Goal: Information Seeking & Learning: Check status

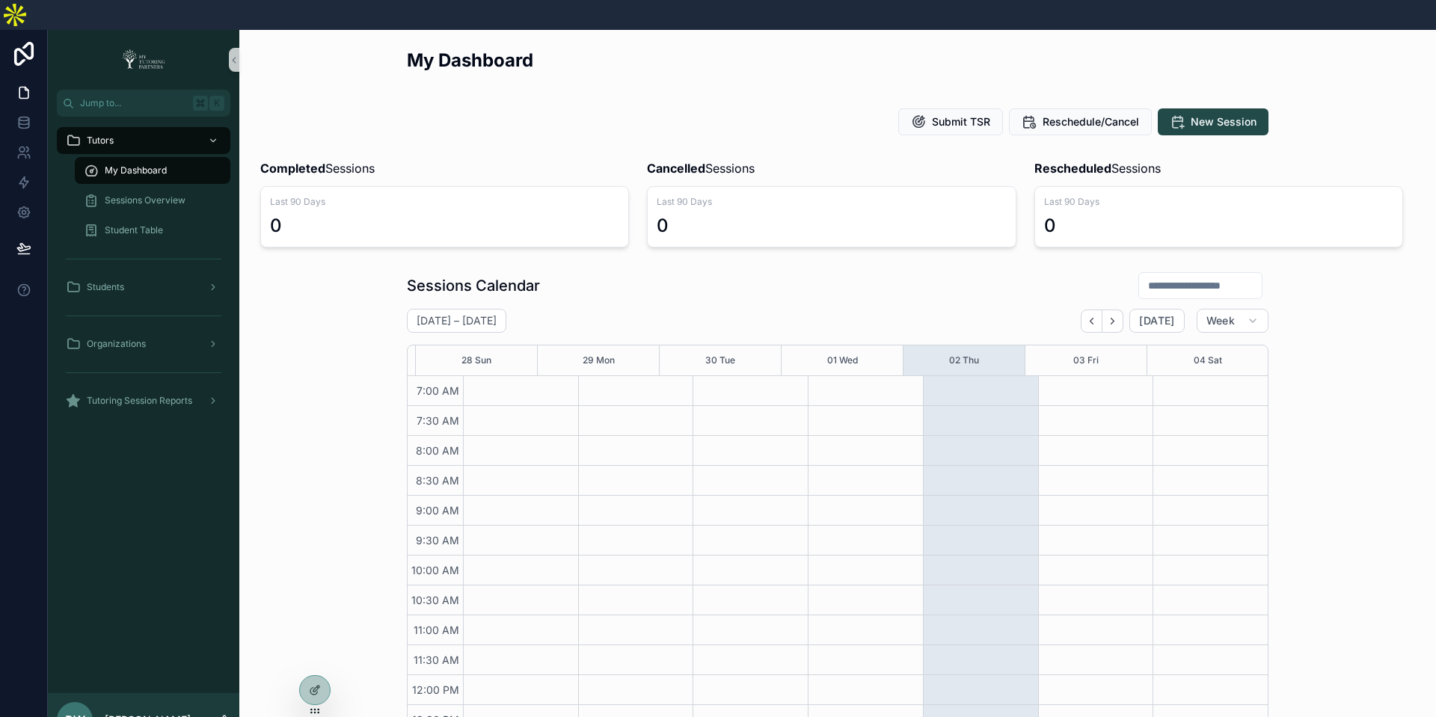
scroll to position [346, 0]
click at [313, 658] on icon at bounding box center [315, 658] width 12 height 12
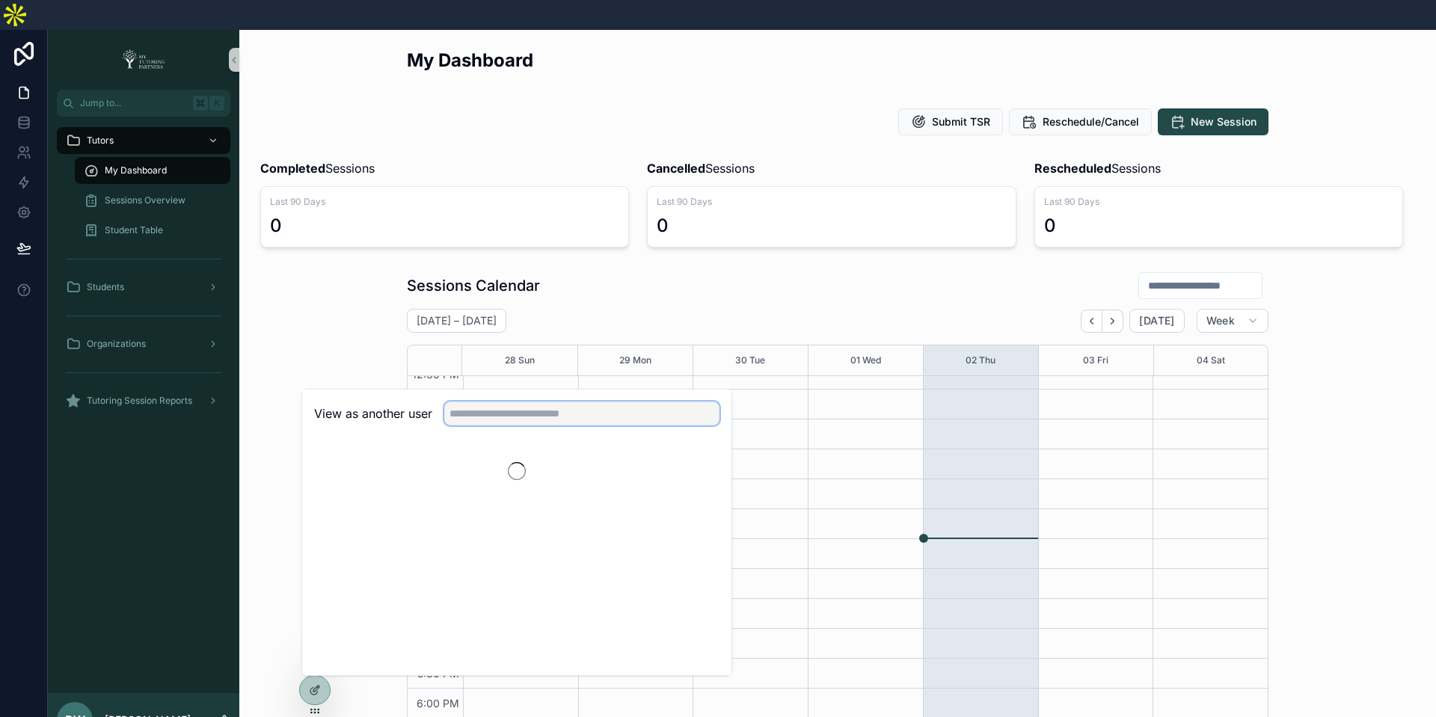
click at [546, 402] on input "text" at bounding box center [581, 414] width 275 height 24
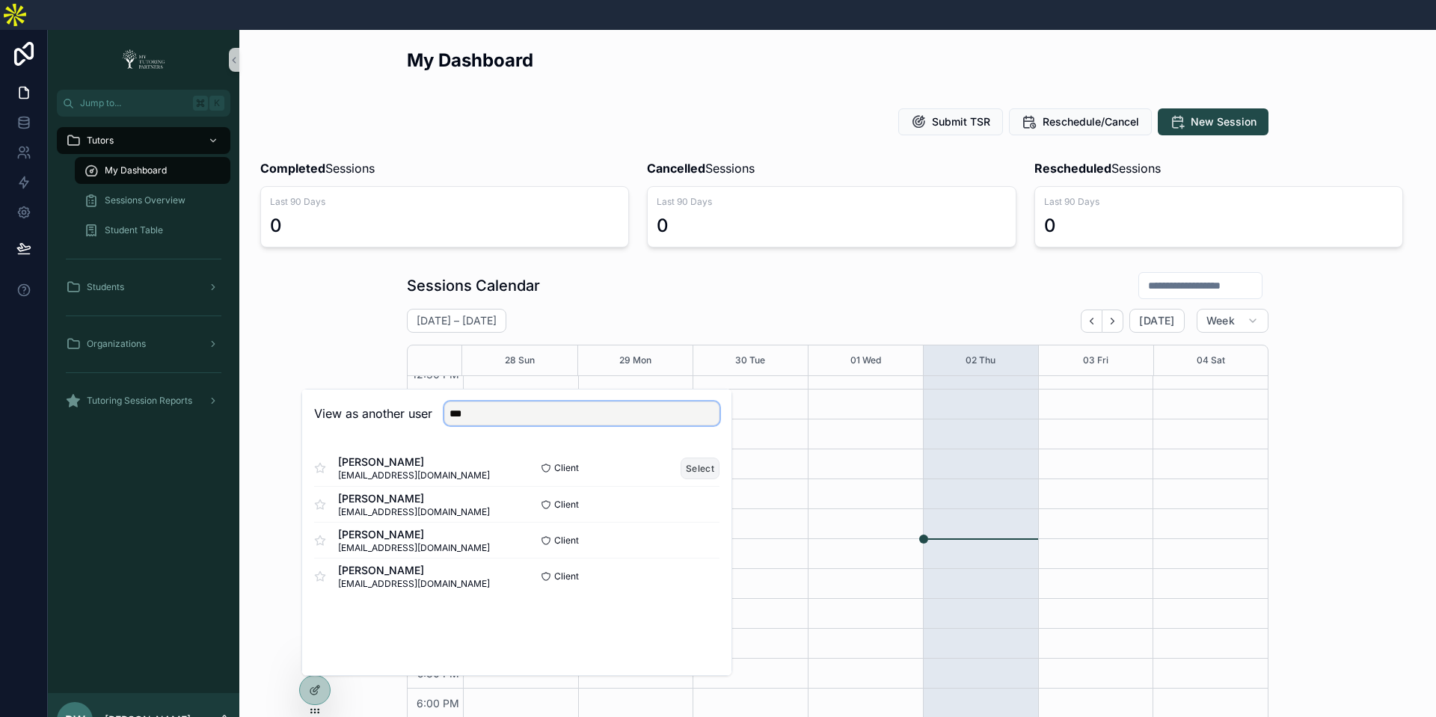
type input "***"
click at [701, 458] on button "Select" at bounding box center [700, 469] width 39 height 22
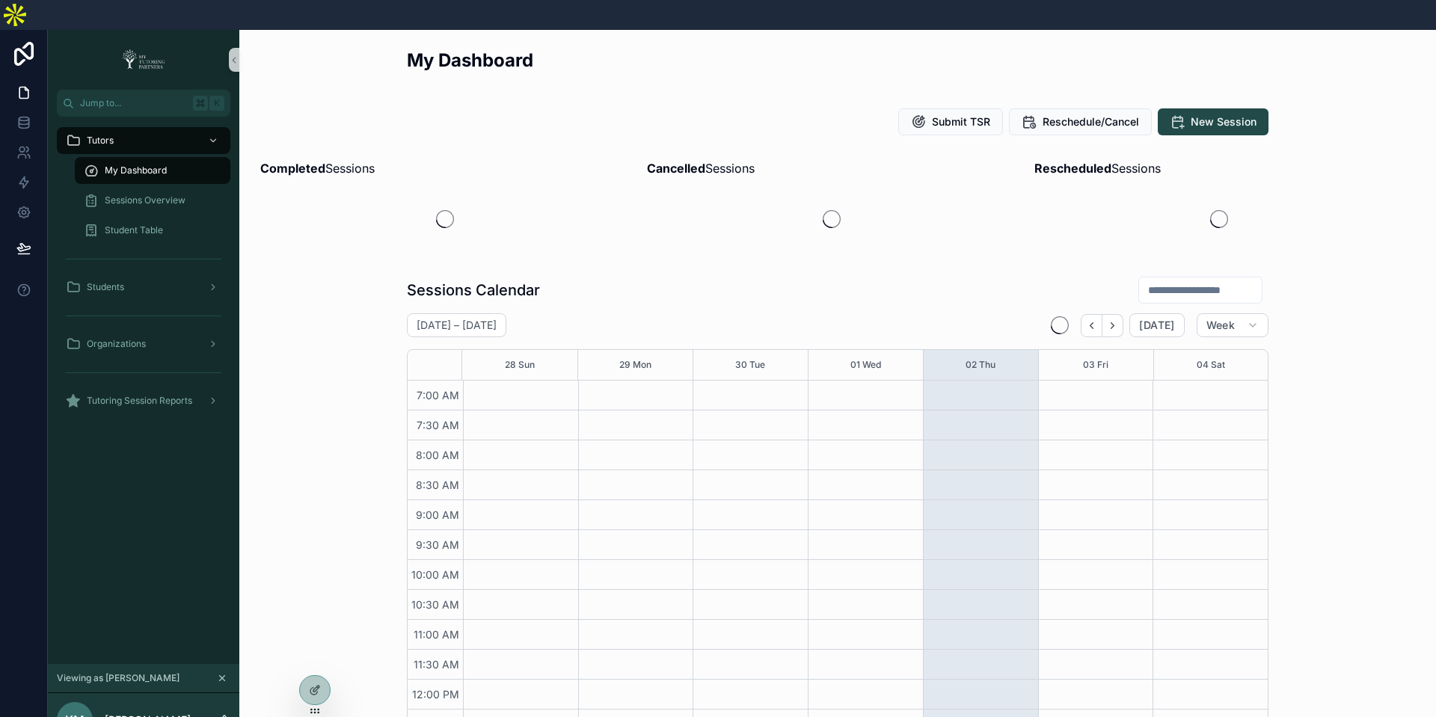
scroll to position [346, 0]
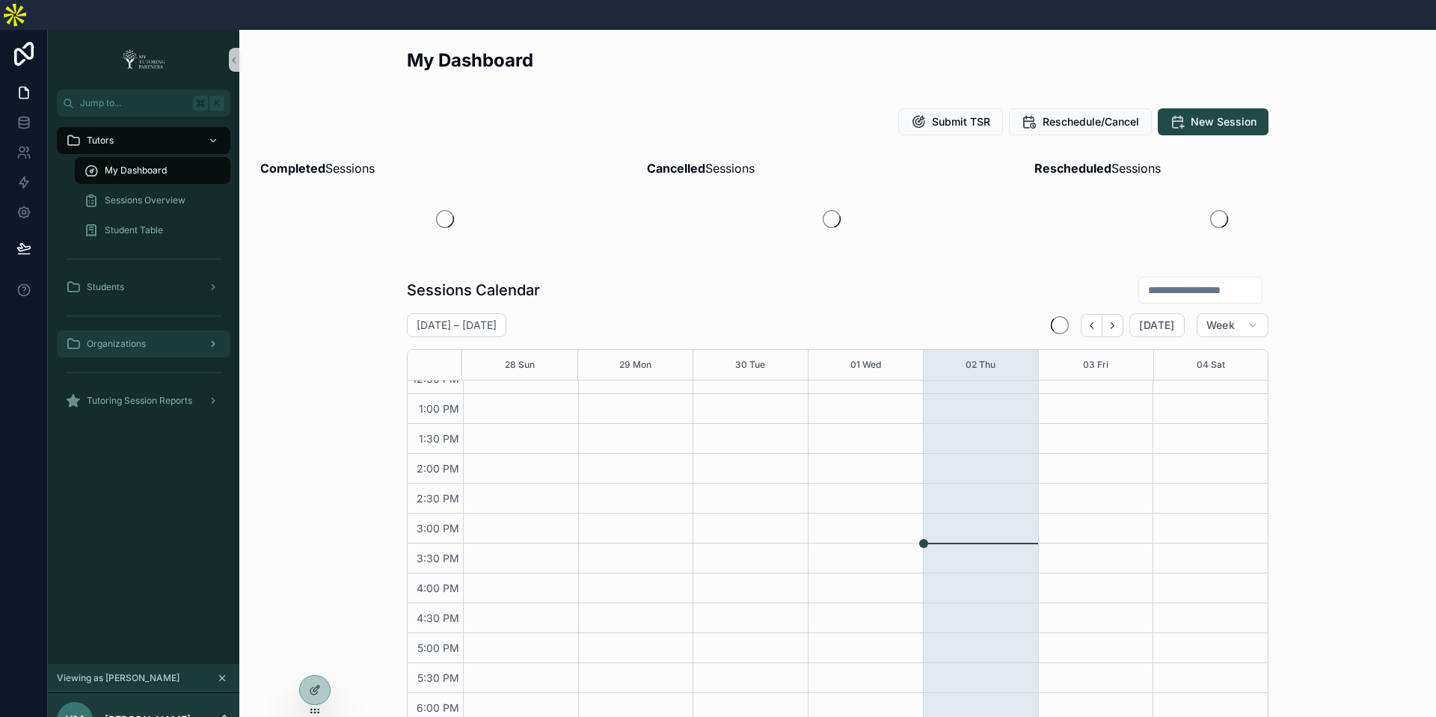
click at [114, 332] on div "Organizations" at bounding box center [144, 344] width 156 height 24
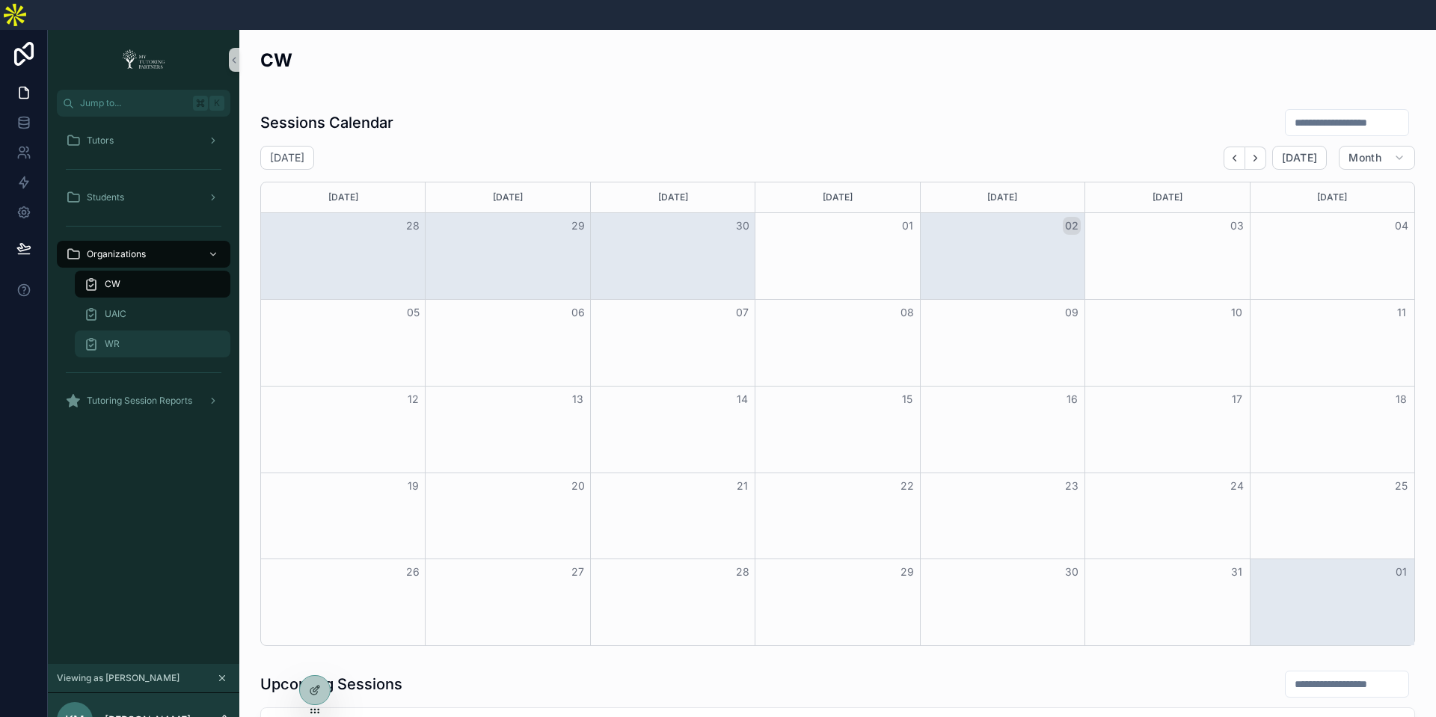
click at [123, 332] on div "WR" at bounding box center [153, 344] width 138 height 24
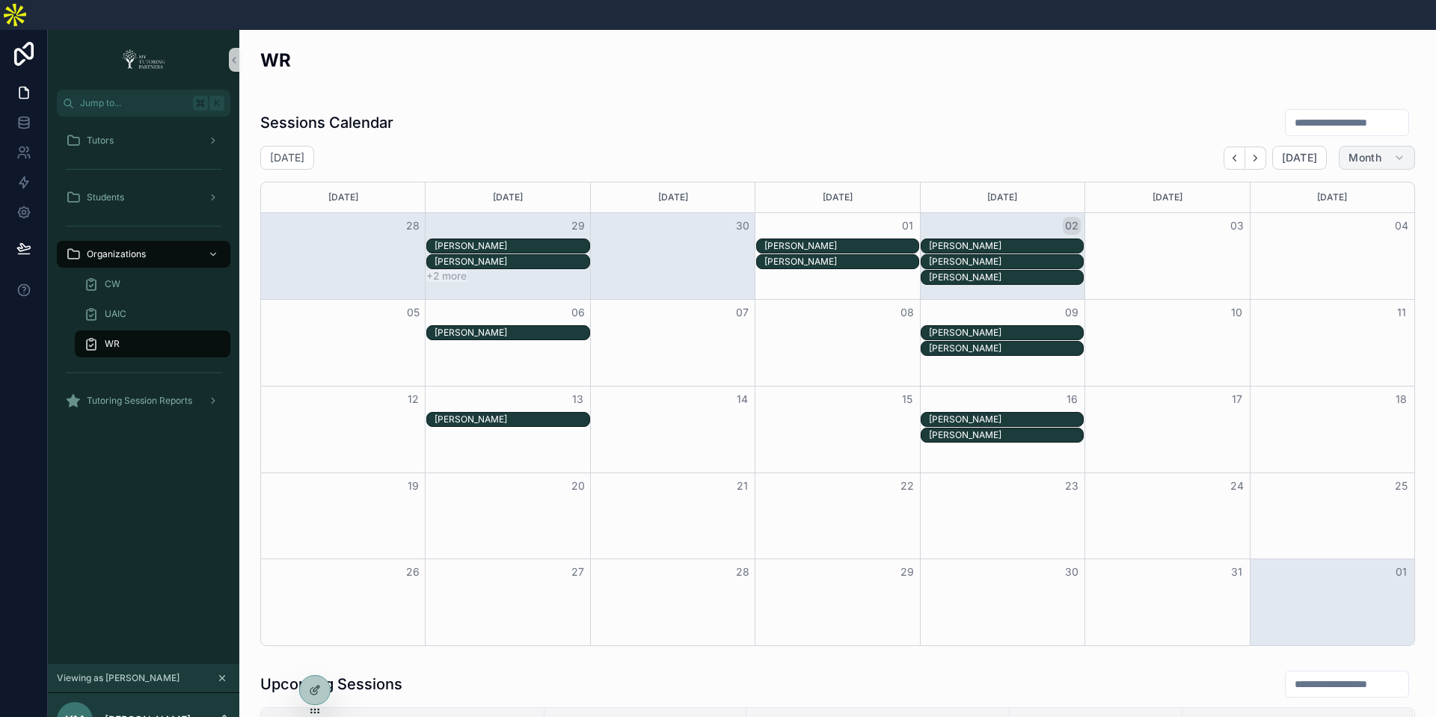
click at [1381, 151] on span "Month" at bounding box center [1365, 157] width 33 height 13
click at [1347, 209] on button "Week" at bounding box center [1348, 222] width 108 height 27
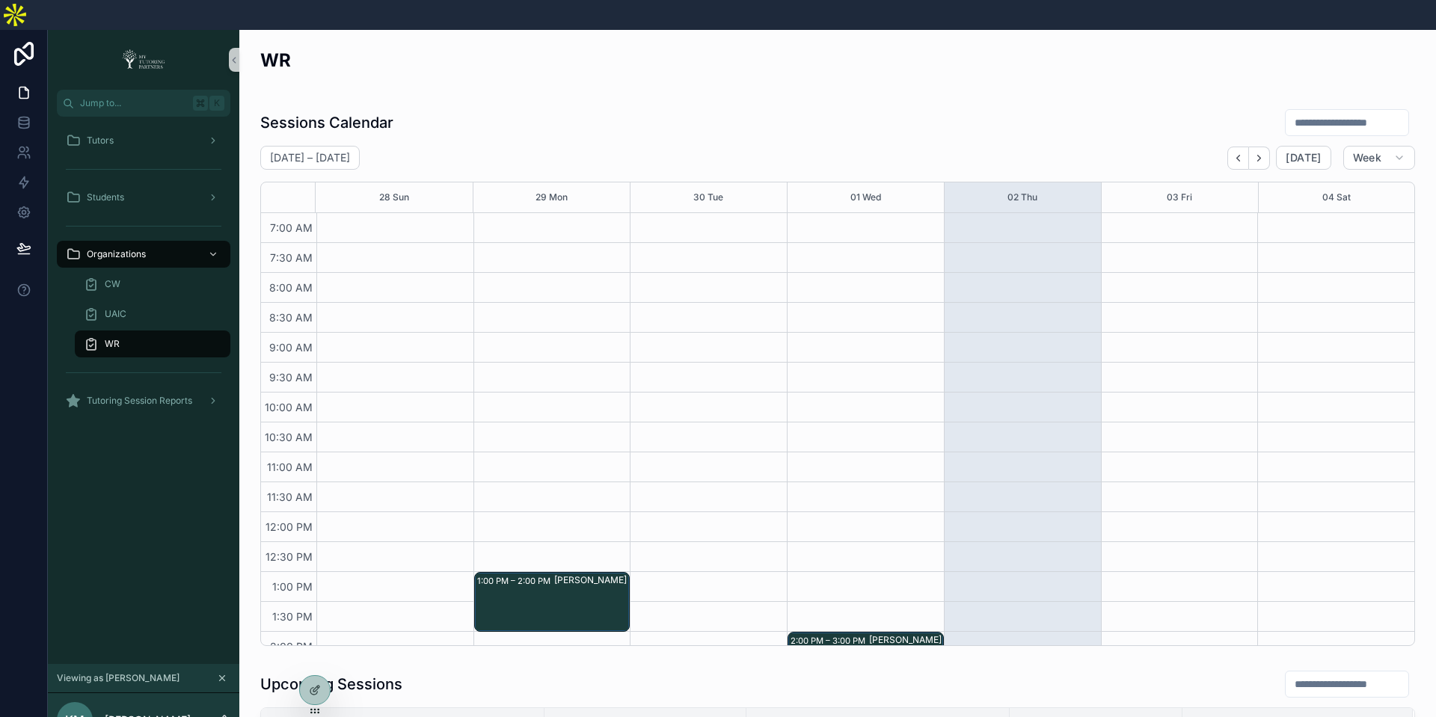
scroll to position [346, 0]
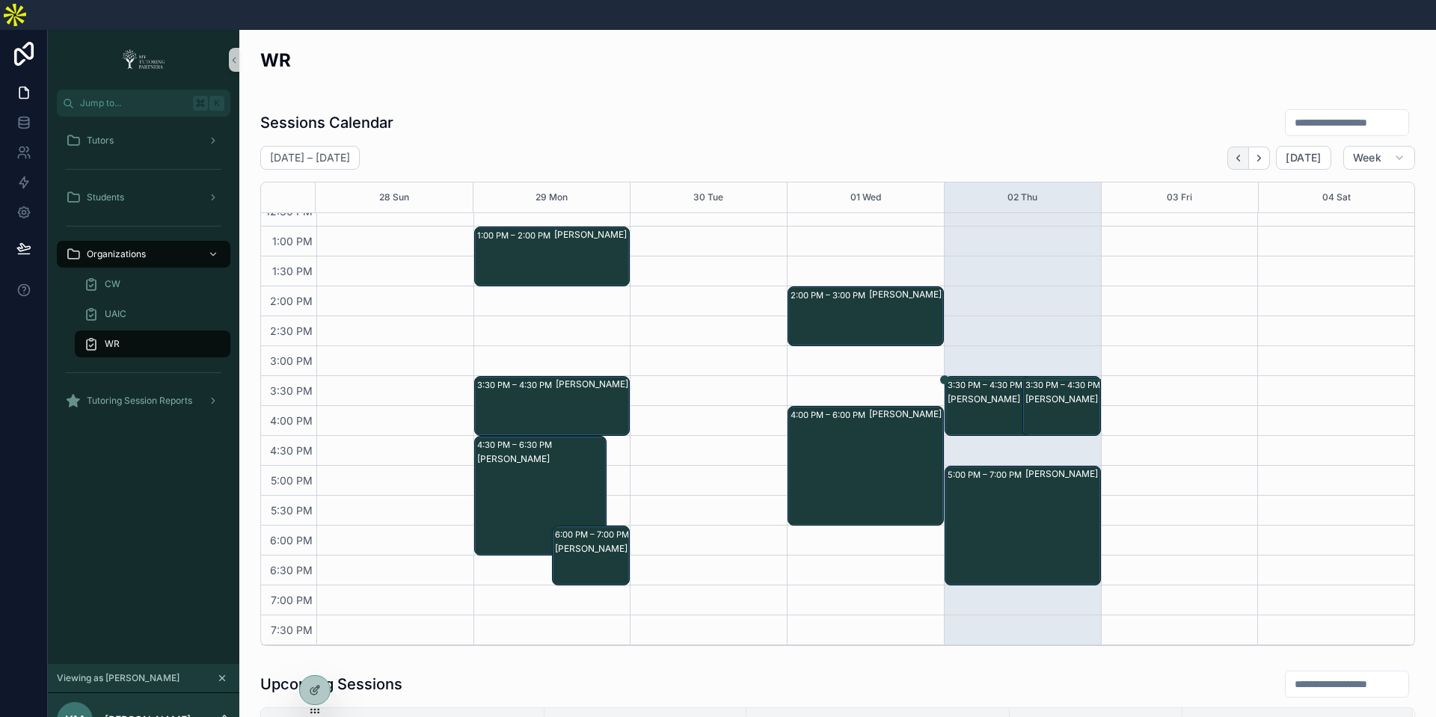
click at [1244, 153] on icon "Back" at bounding box center [1238, 158] width 11 height 11
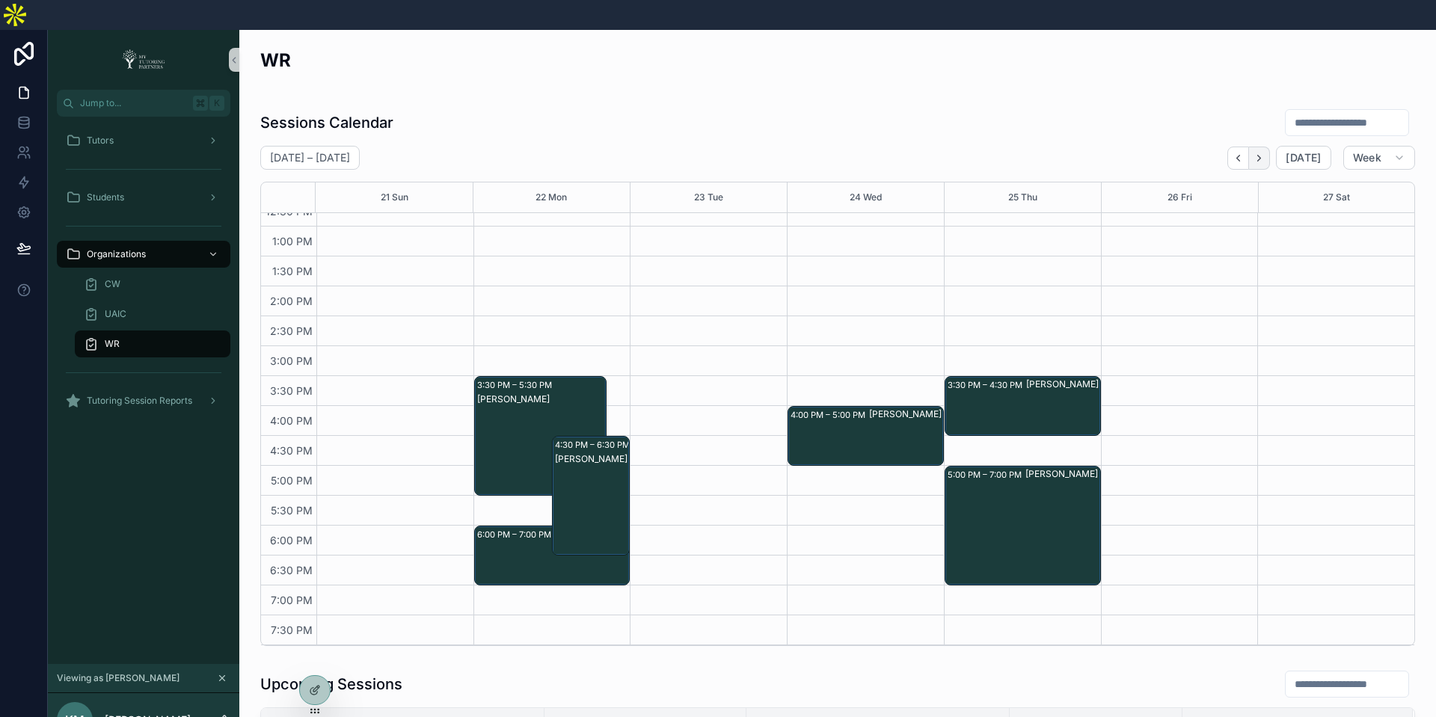
click at [1262, 153] on icon "Next" at bounding box center [1259, 158] width 11 height 11
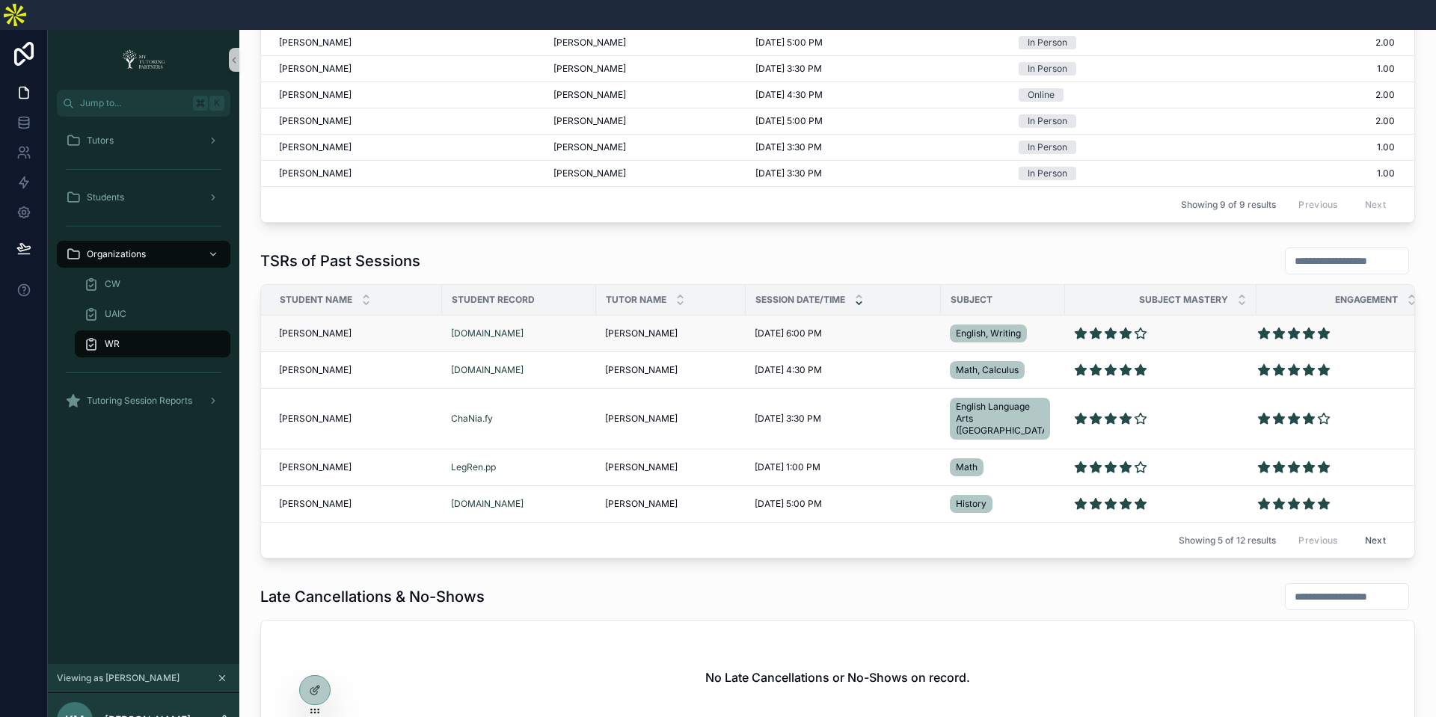
scroll to position [0, 1]
click at [311, 328] on span "[PERSON_NAME]" at bounding box center [314, 334] width 73 height 12
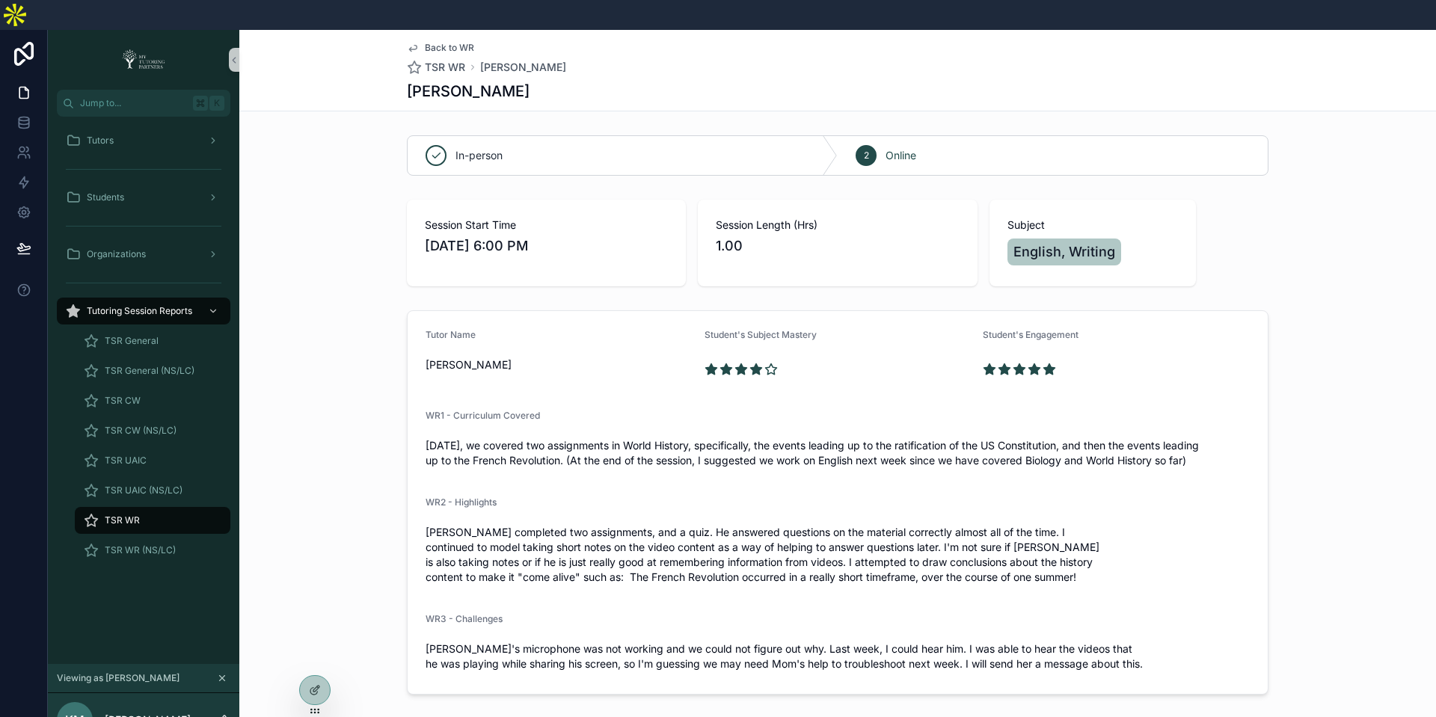
scroll to position [19, 0]
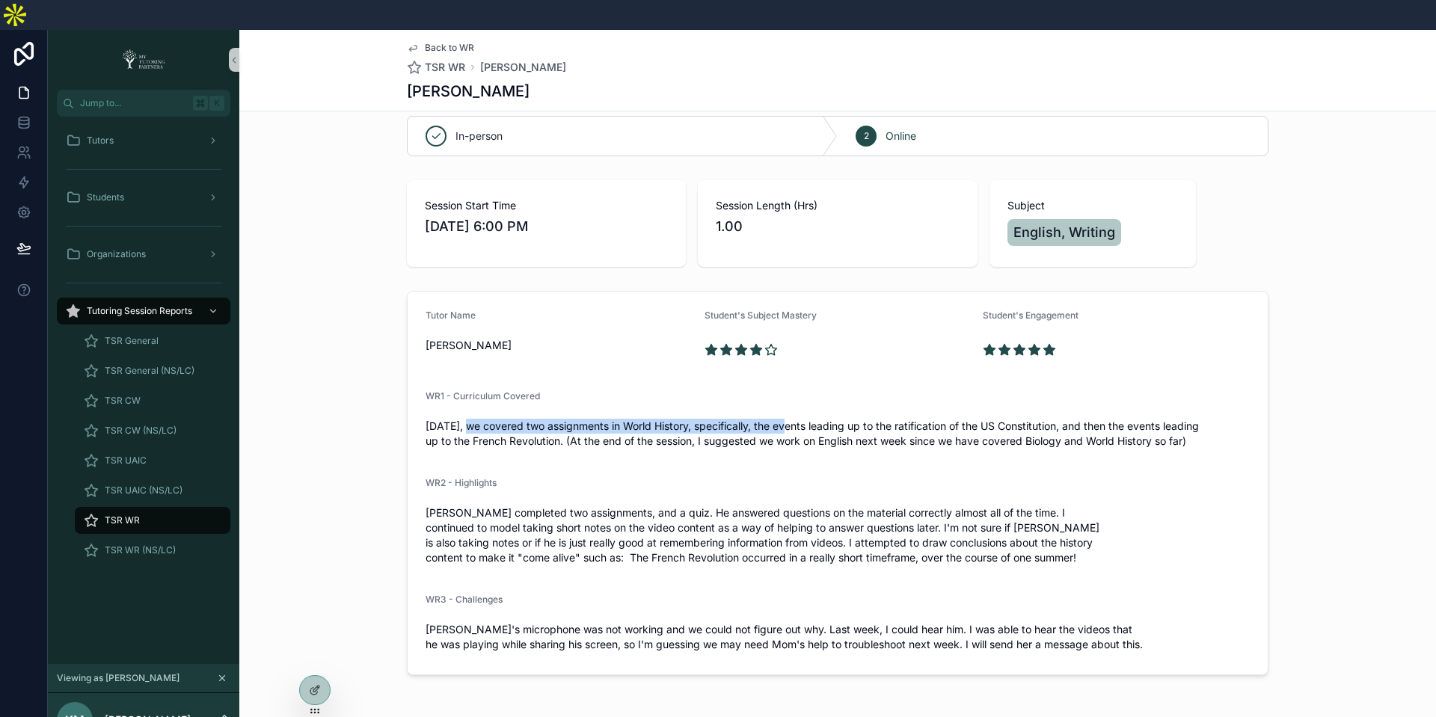
drag, startPoint x: 466, startPoint y: 389, endPoint x: 796, endPoint y: 404, distance: 330.2
click at [790, 419] on span "[DATE], we covered two assignments in World History, specifically, the events l…" at bounding box center [838, 434] width 824 height 30
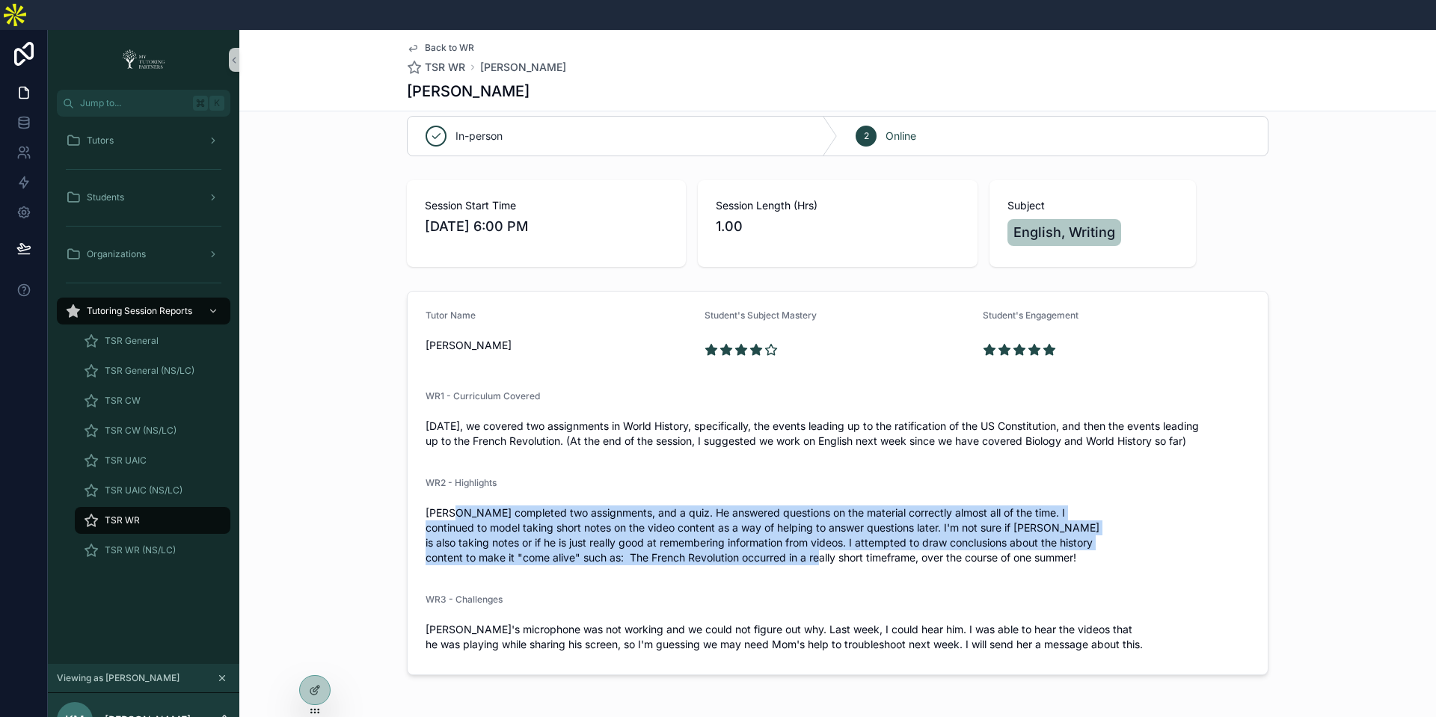
drag, startPoint x: 456, startPoint y: 485, endPoint x: 843, endPoint y: 533, distance: 390.4
click at [843, 533] on span "[PERSON_NAME] completed two assignments, and a quiz. He answered questions on t…" at bounding box center [838, 536] width 824 height 60
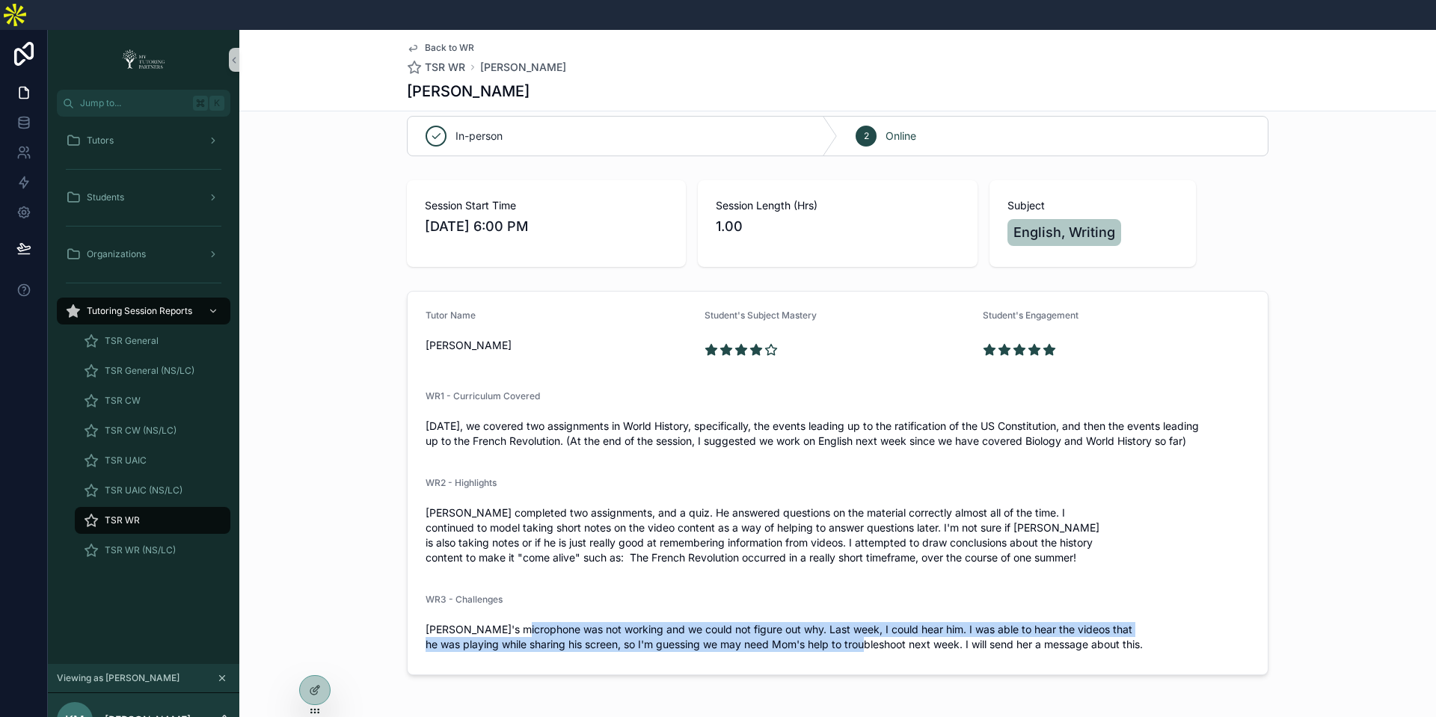
drag, startPoint x: 521, startPoint y: 607, endPoint x: 874, endPoint y: 611, distance: 353.1
click at [874, 622] on span "[PERSON_NAME]'s microphone was not working and we could not figure out why. Las…" at bounding box center [838, 637] width 824 height 30
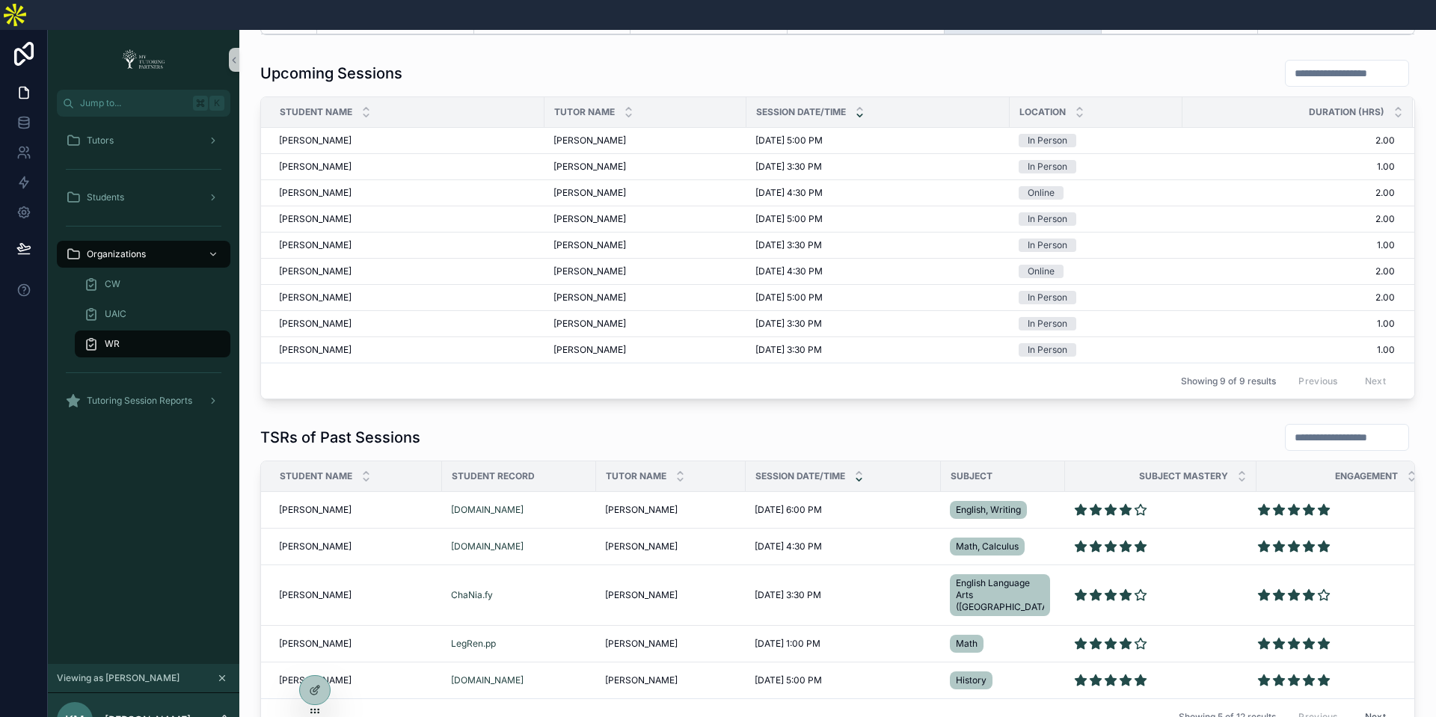
scroll to position [631, 0]
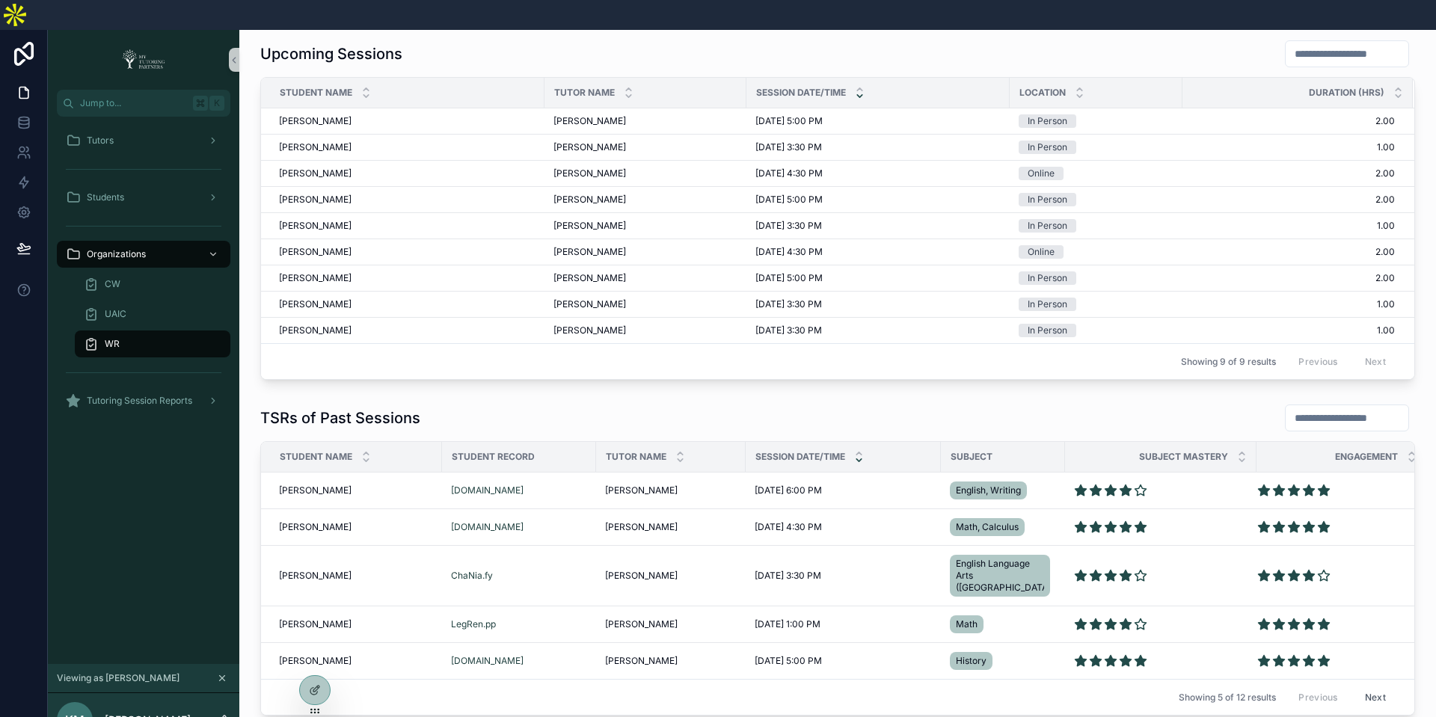
click at [1315, 408] on input "scrollable content" at bounding box center [1347, 418] width 123 height 21
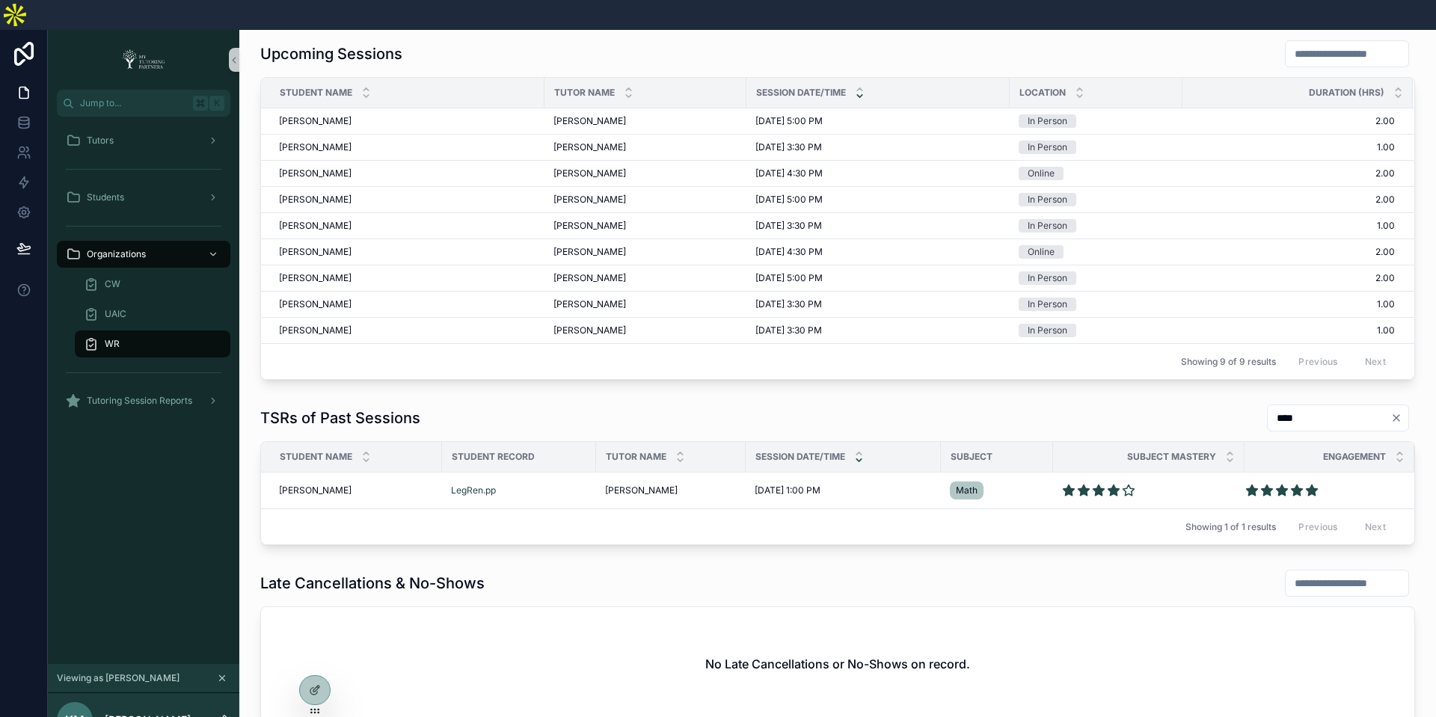
type input "****"
click at [1400, 412] on icon "Clear" at bounding box center [1397, 418] width 12 height 12
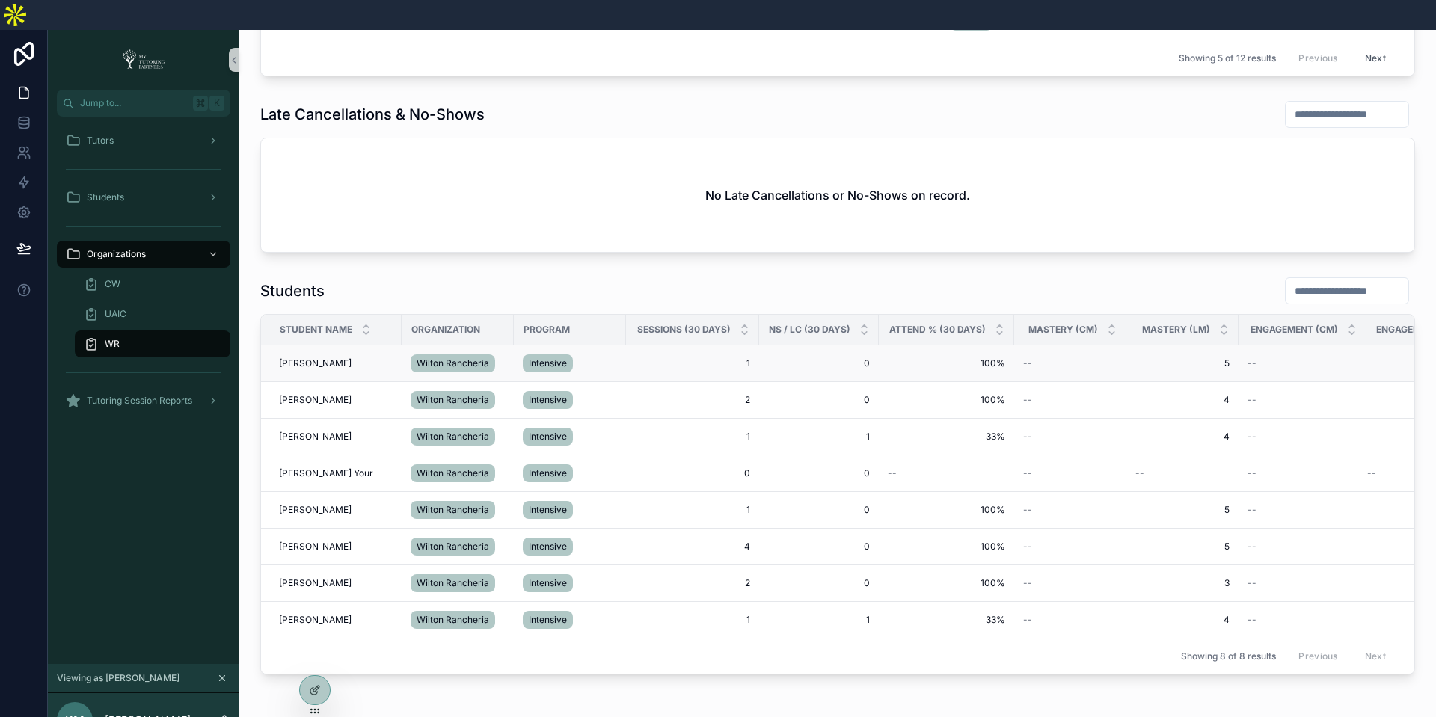
scroll to position [1311, 0]
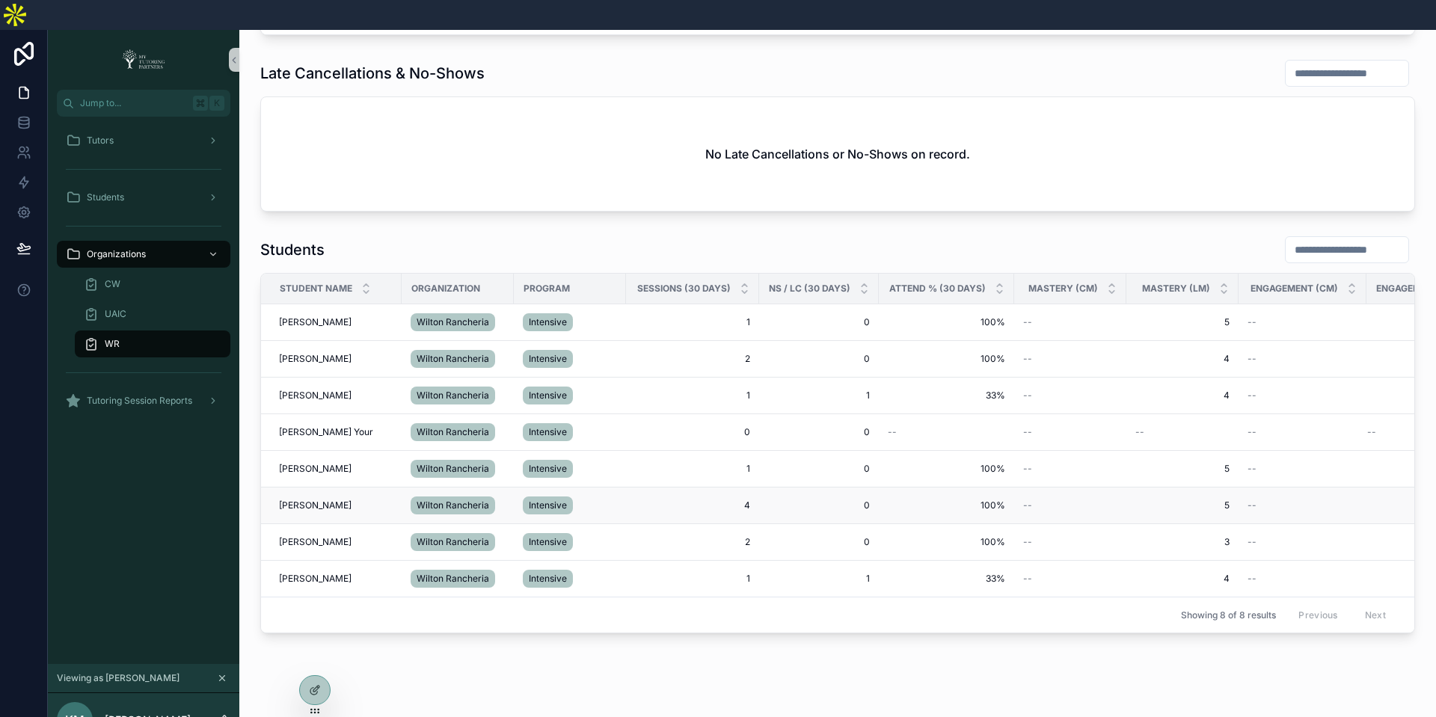
click at [299, 500] on span "[PERSON_NAME]" at bounding box center [315, 506] width 73 height 12
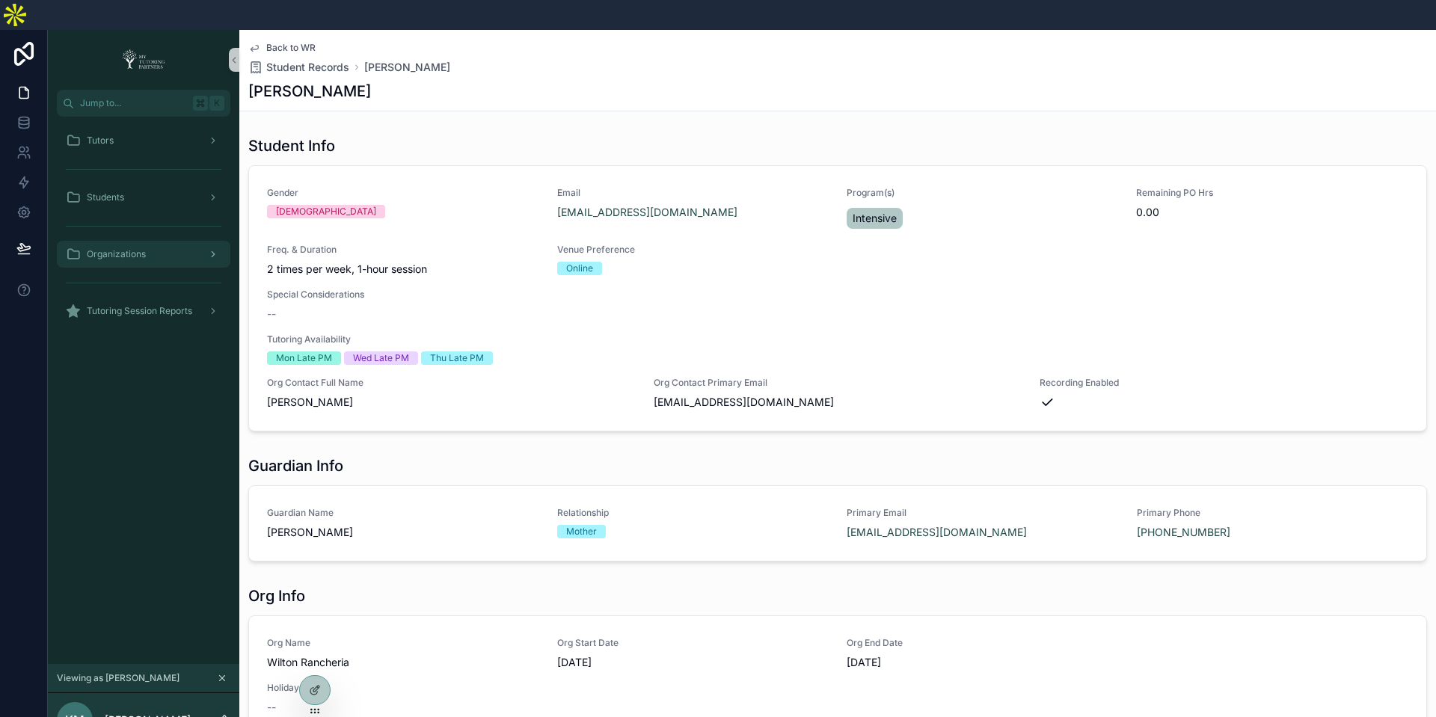
click at [125, 242] on div "Organizations" at bounding box center [144, 254] width 156 height 24
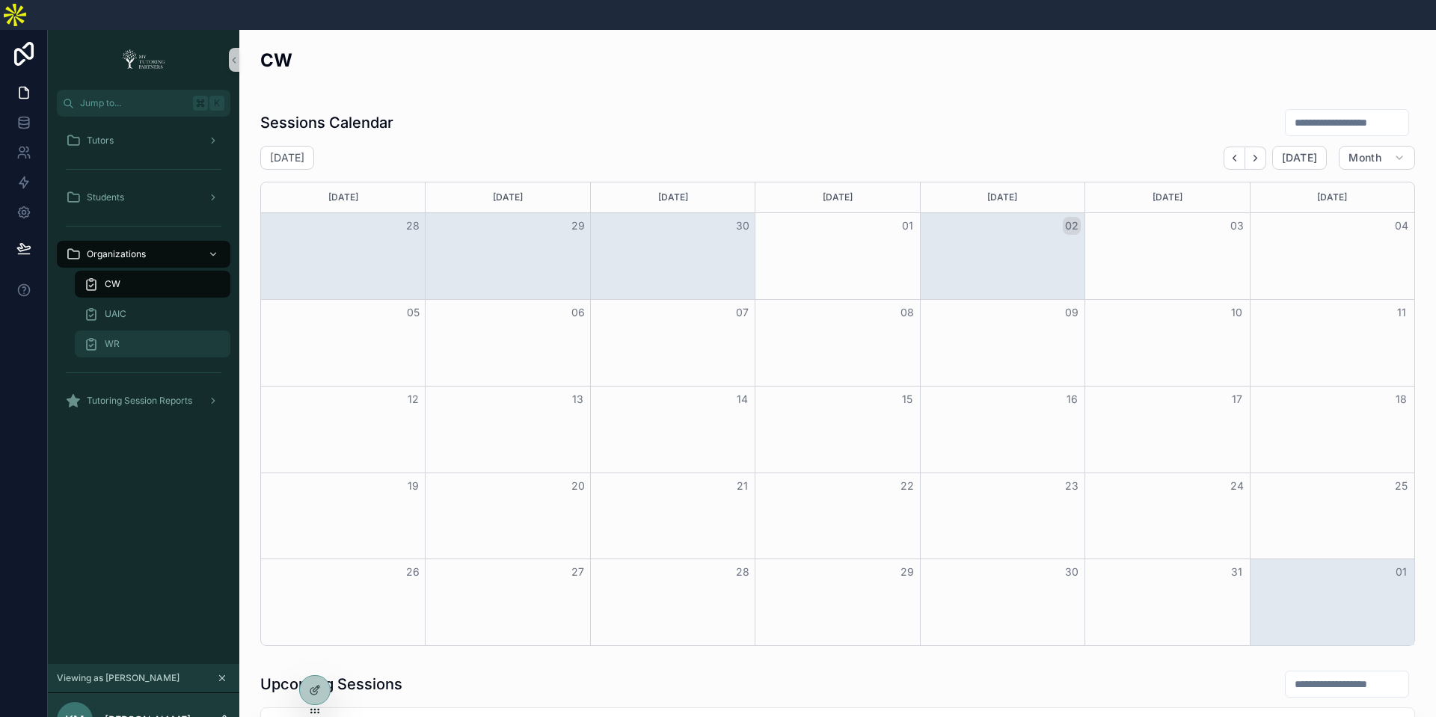
click at [120, 332] on div "WR" at bounding box center [153, 344] width 138 height 24
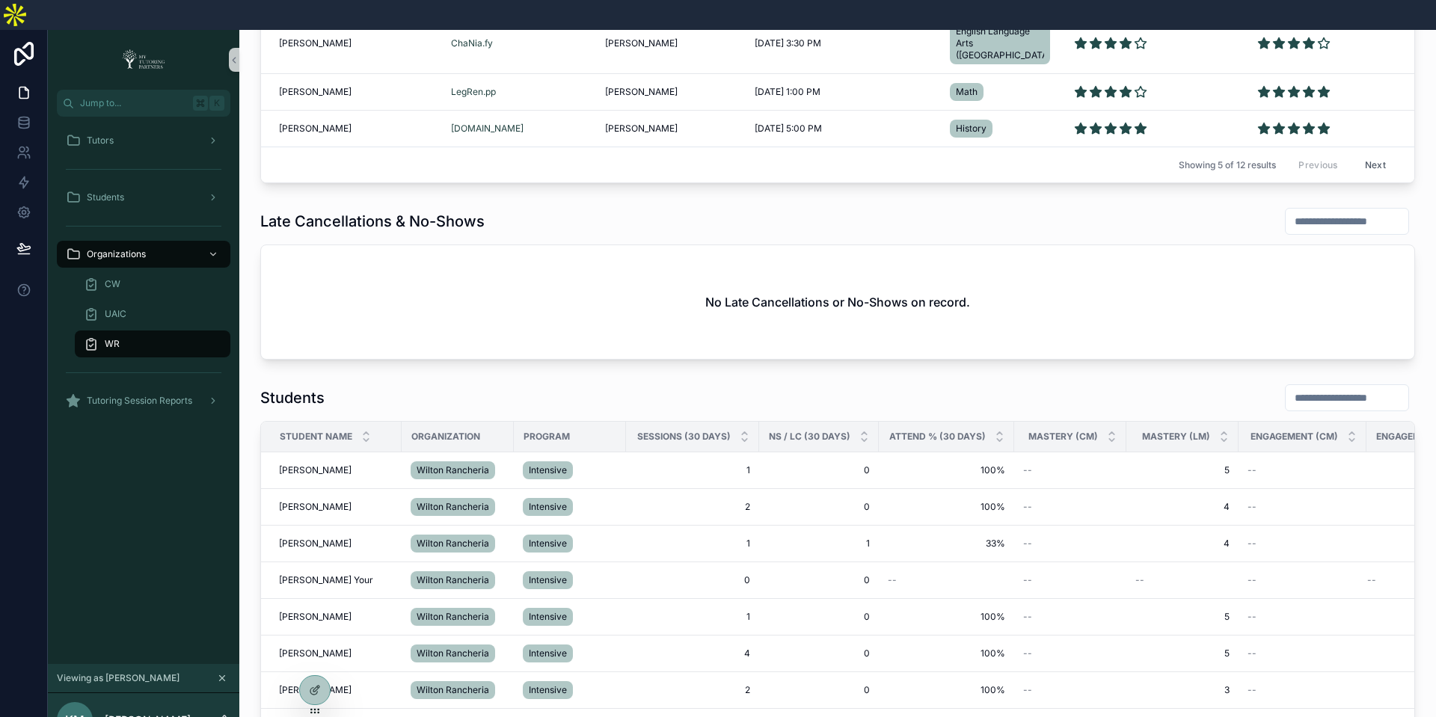
scroll to position [1311, 0]
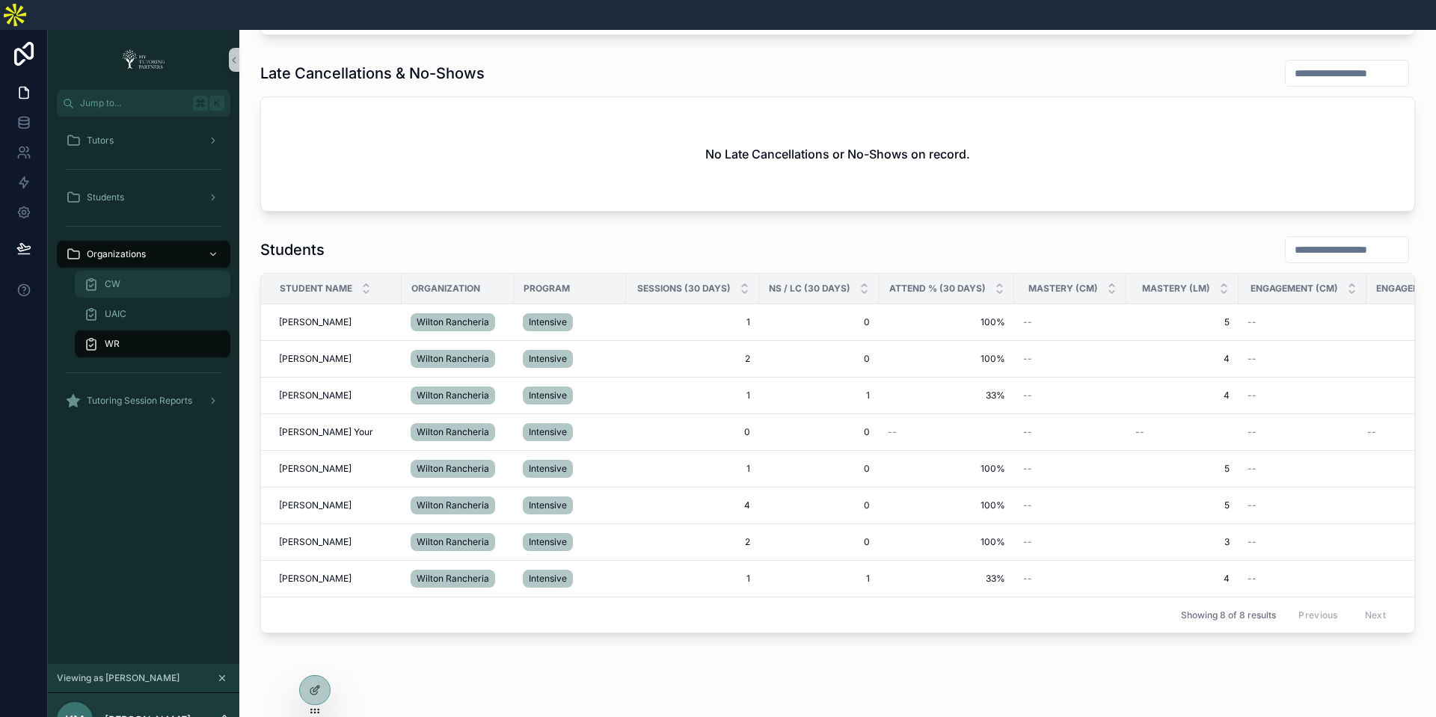
click at [128, 271] on link "CW" at bounding box center [153, 284] width 156 height 27
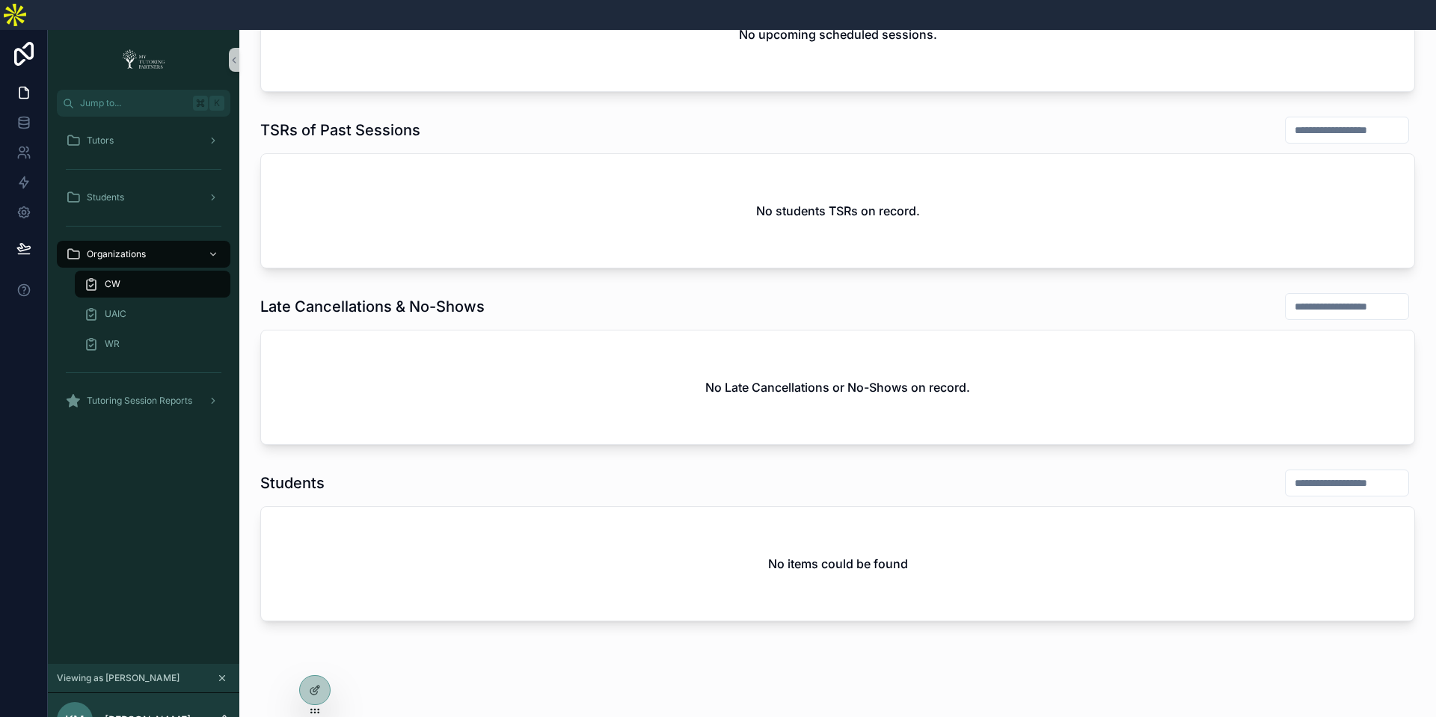
scroll to position [731, 0]
click at [145, 302] on div "UAIC" at bounding box center [153, 314] width 138 height 24
click at [140, 332] on div "WR" at bounding box center [153, 344] width 138 height 24
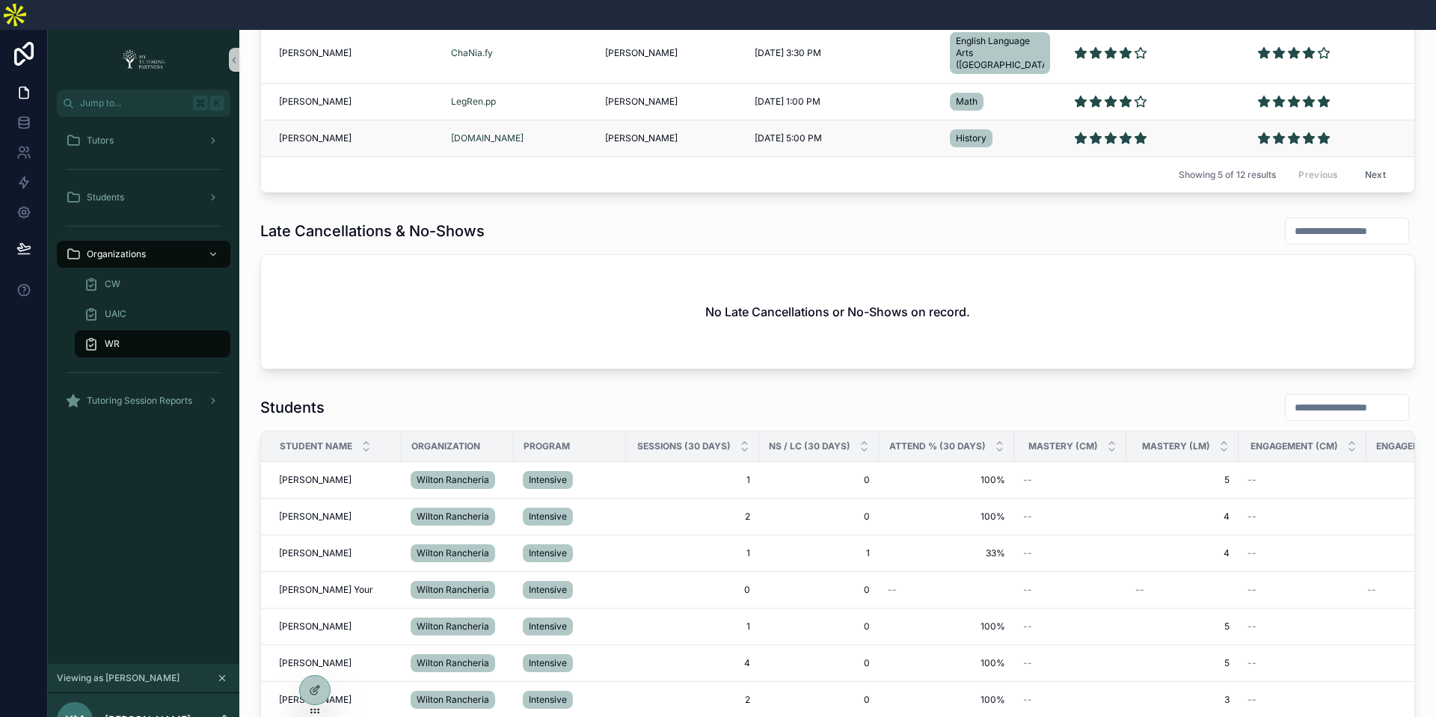
scroll to position [1144, 0]
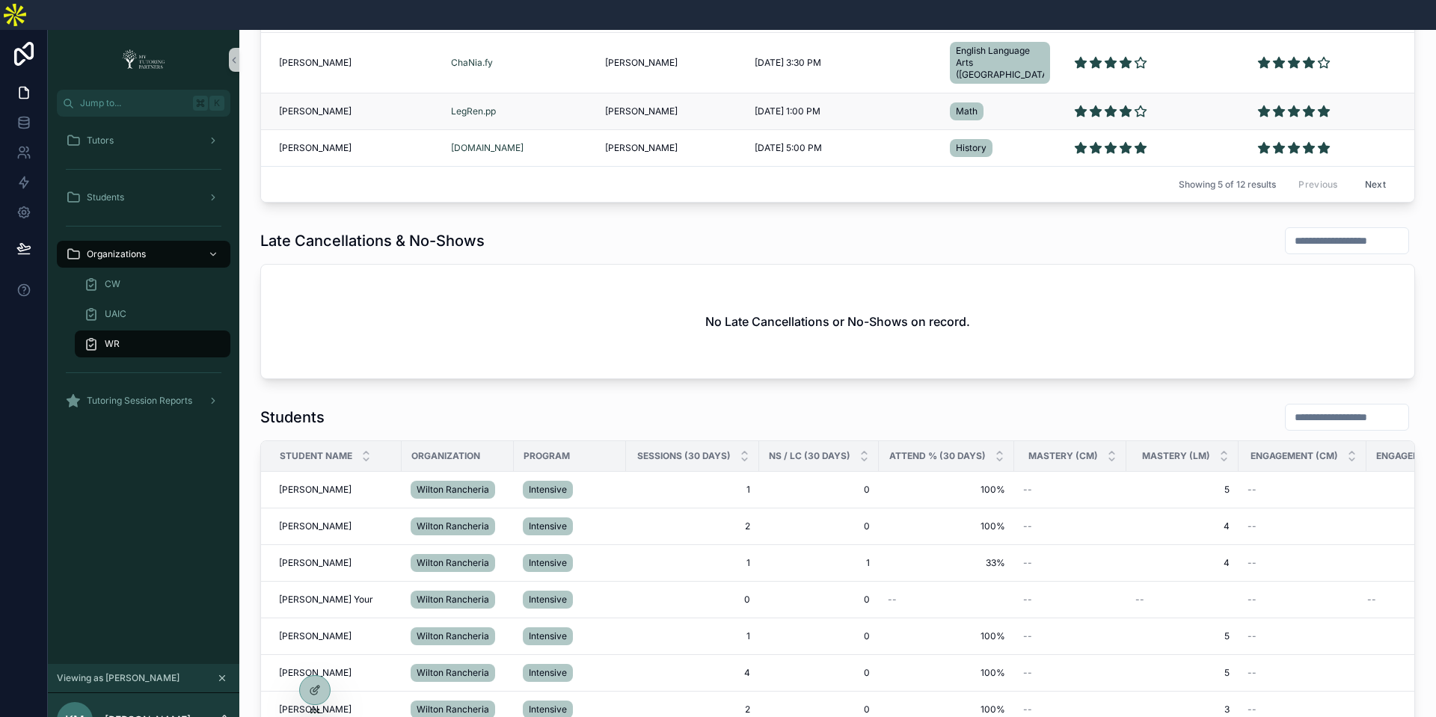
click at [339, 105] on div "[PERSON_NAME] [PERSON_NAME]" at bounding box center [356, 111] width 154 height 12
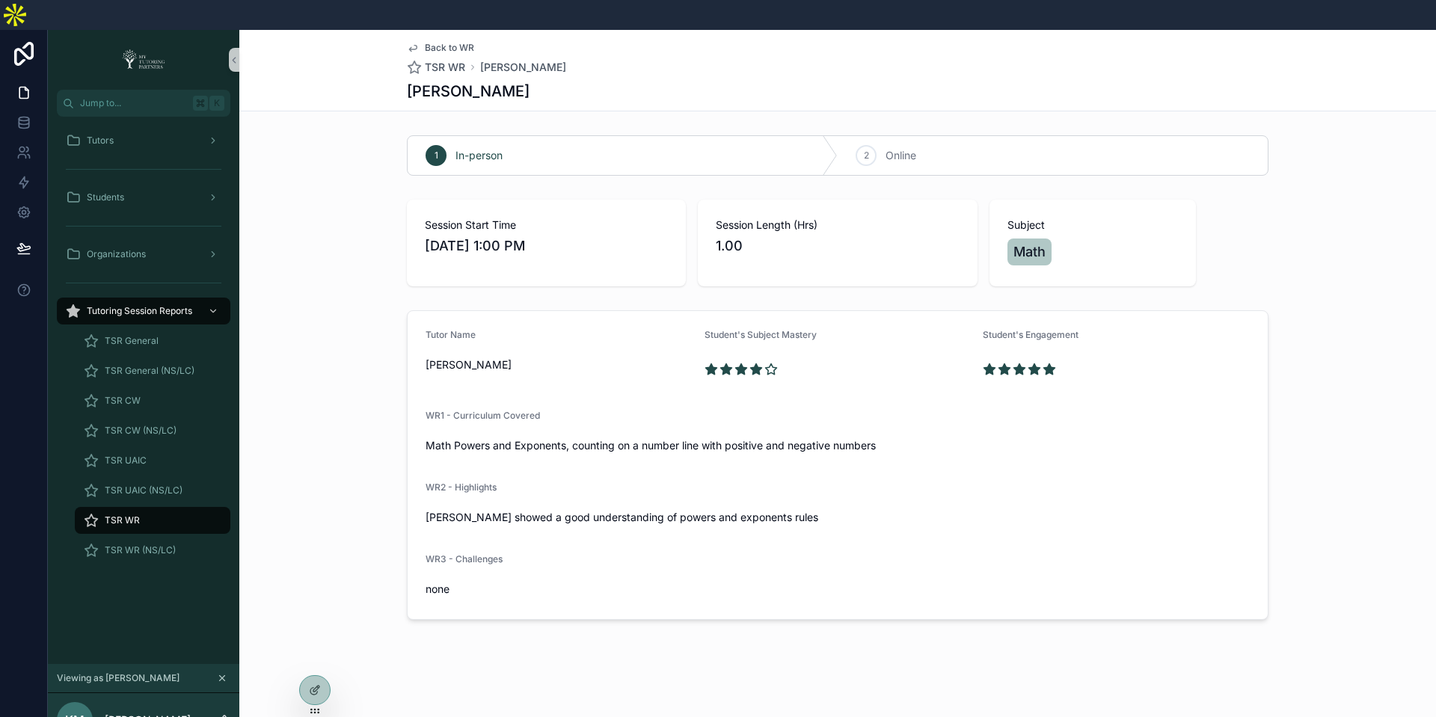
click at [468, 81] on h1 "[PERSON_NAME]" at bounding box center [468, 91] width 123 height 21
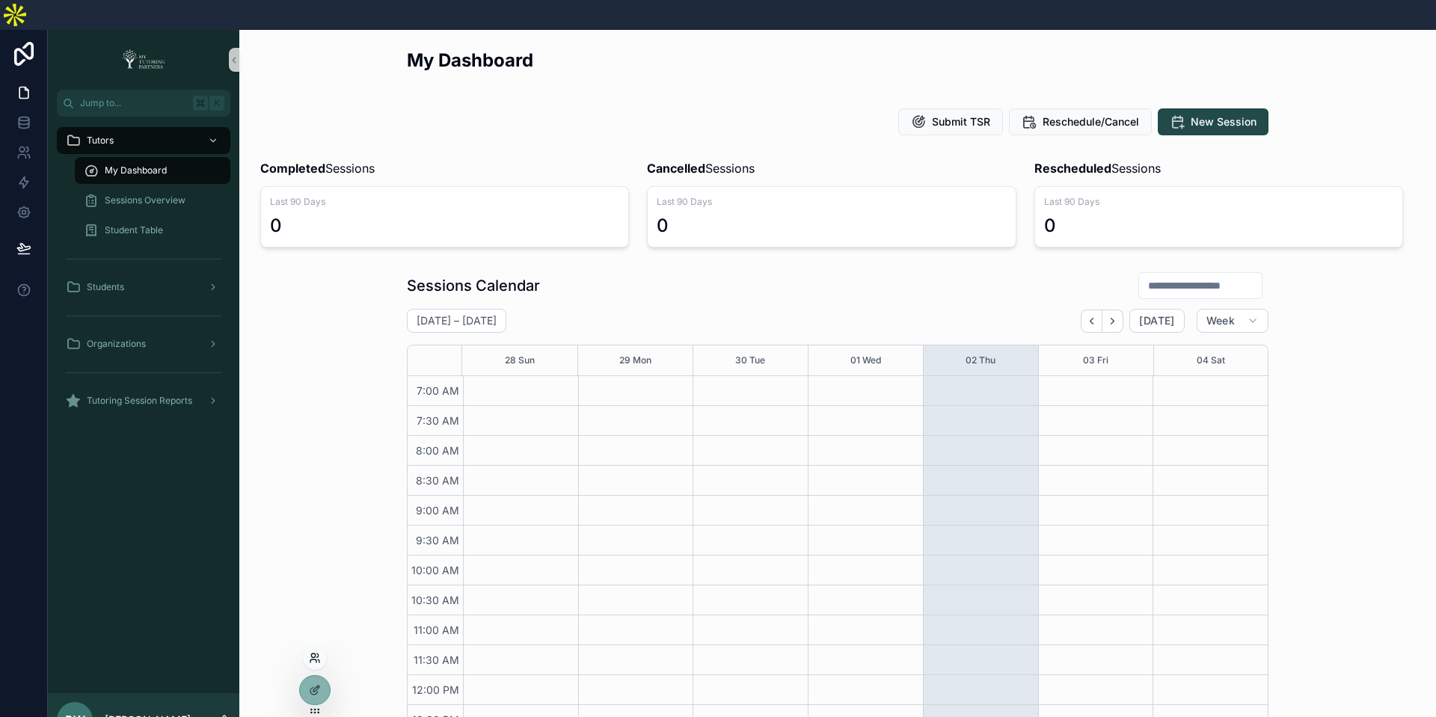
scroll to position [346, 0]
click at [316, 661] on icon at bounding box center [313, 661] width 6 height 3
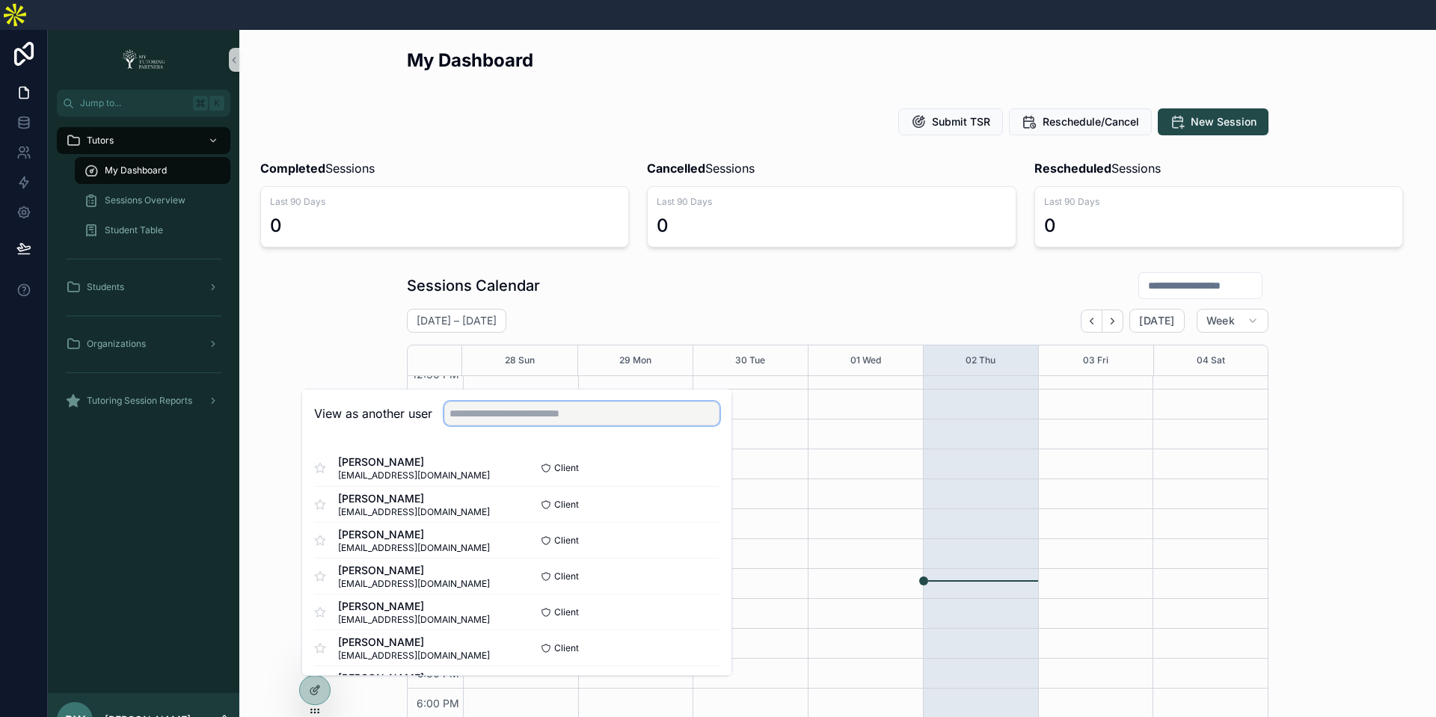
click at [489, 402] on input "text" at bounding box center [581, 414] width 275 height 24
type input "****"
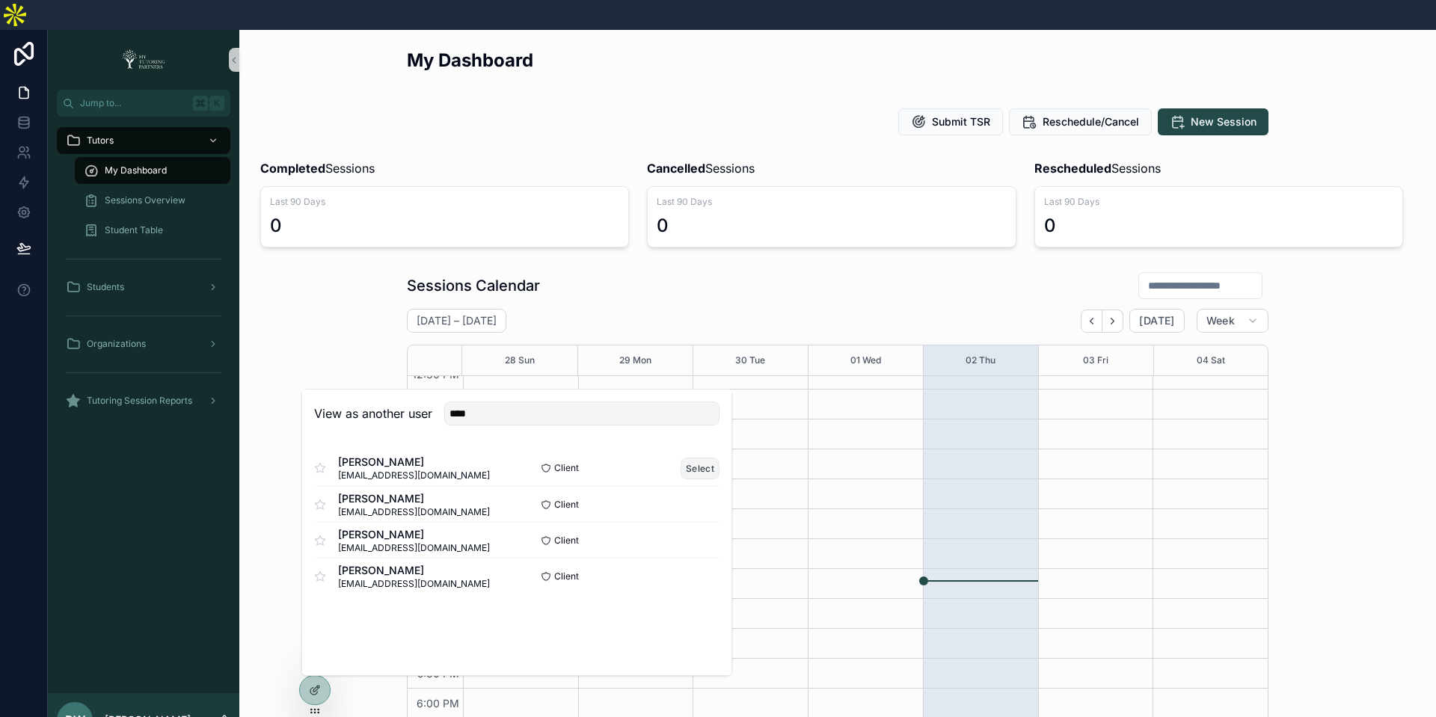
click at [702, 458] on button "Select" at bounding box center [700, 469] width 39 height 22
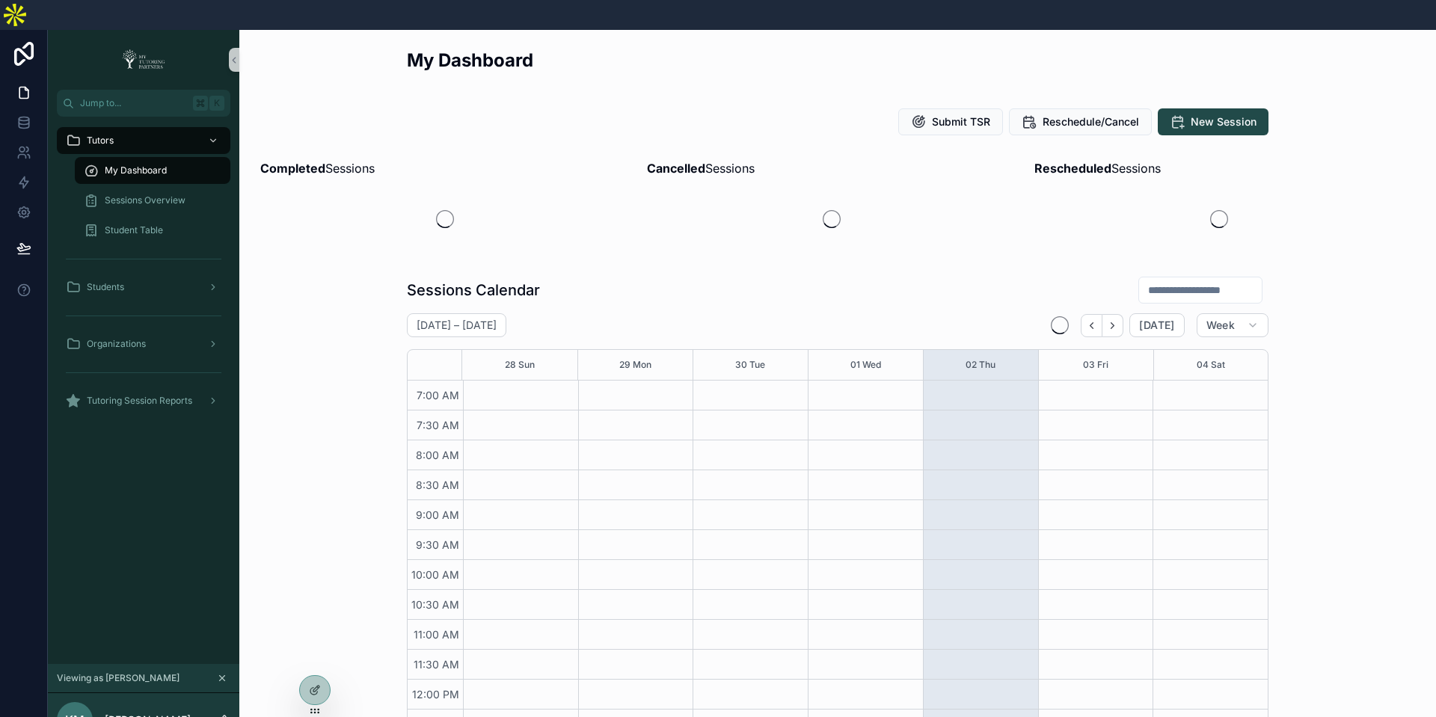
scroll to position [346, 0]
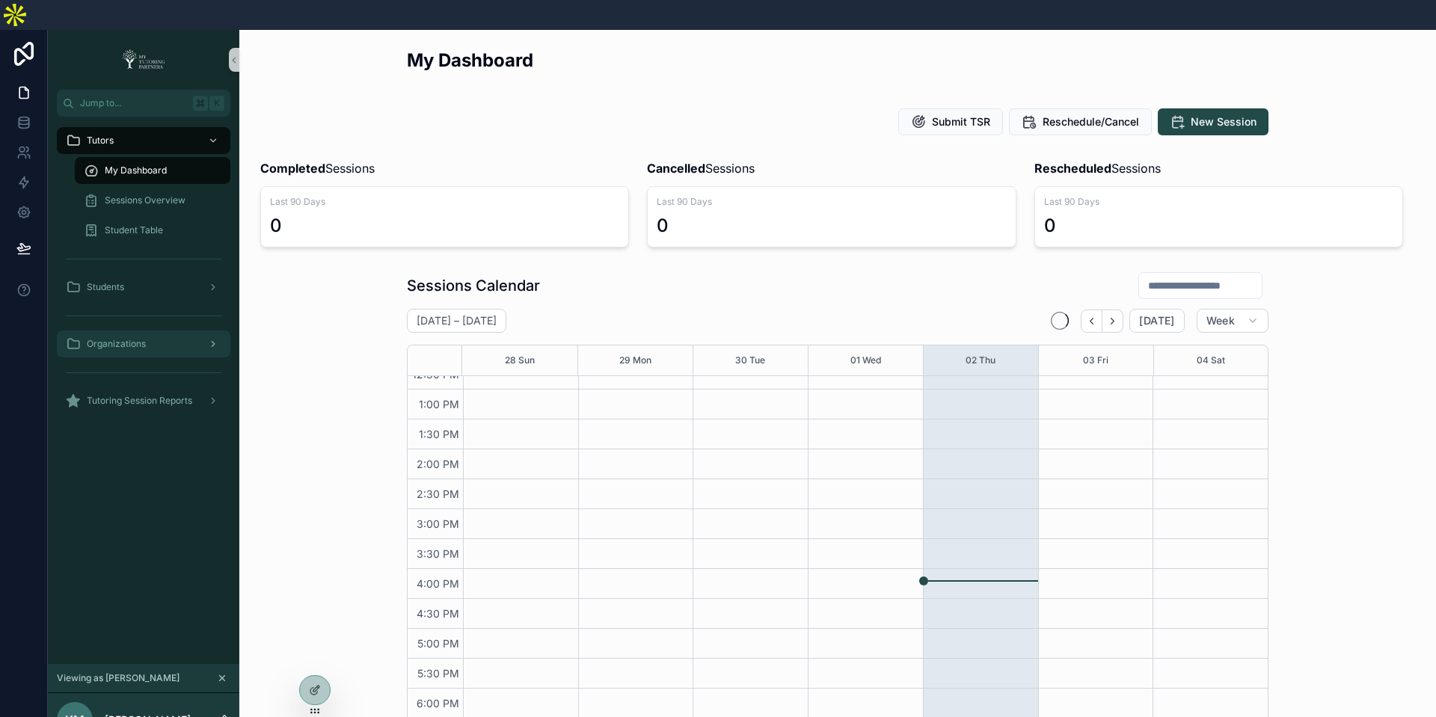
click at [138, 338] on span "Organizations" at bounding box center [116, 344] width 59 height 12
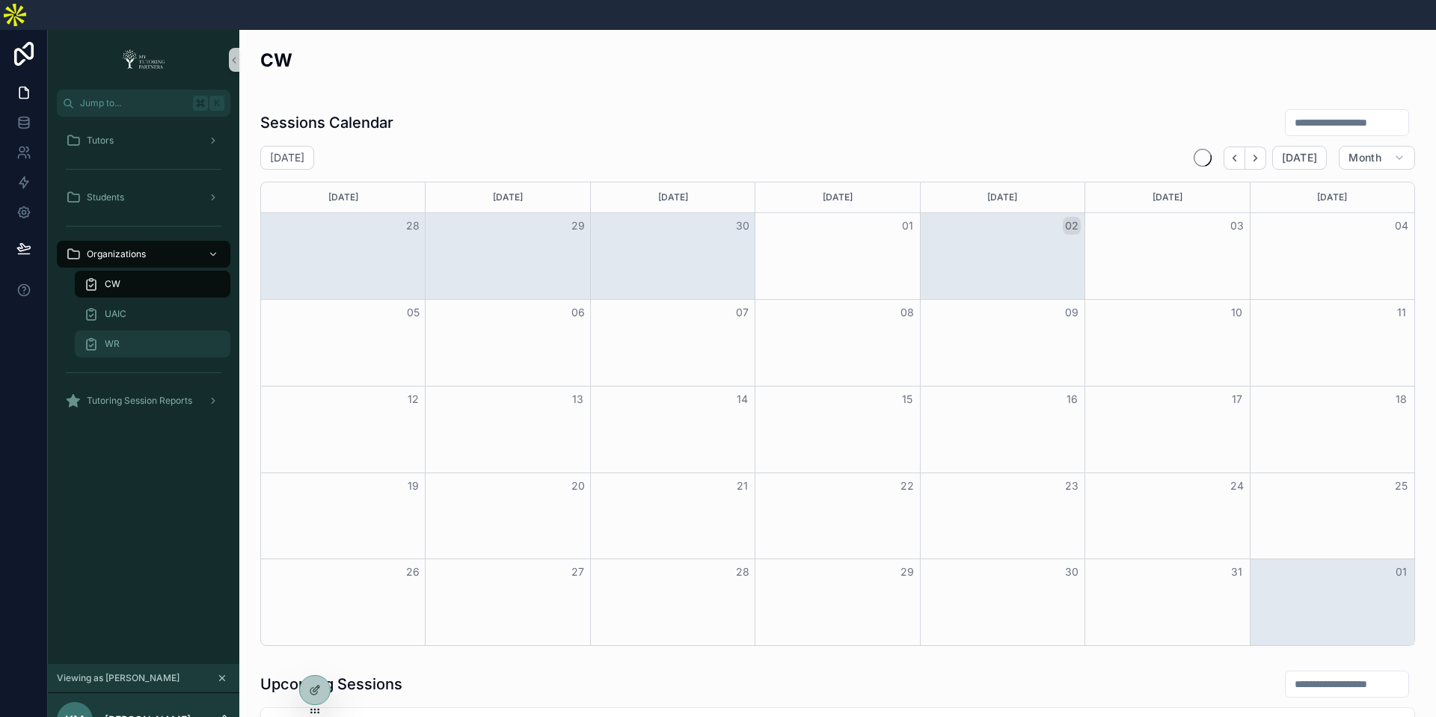
click at [133, 332] on div "WR" at bounding box center [153, 344] width 138 height 24
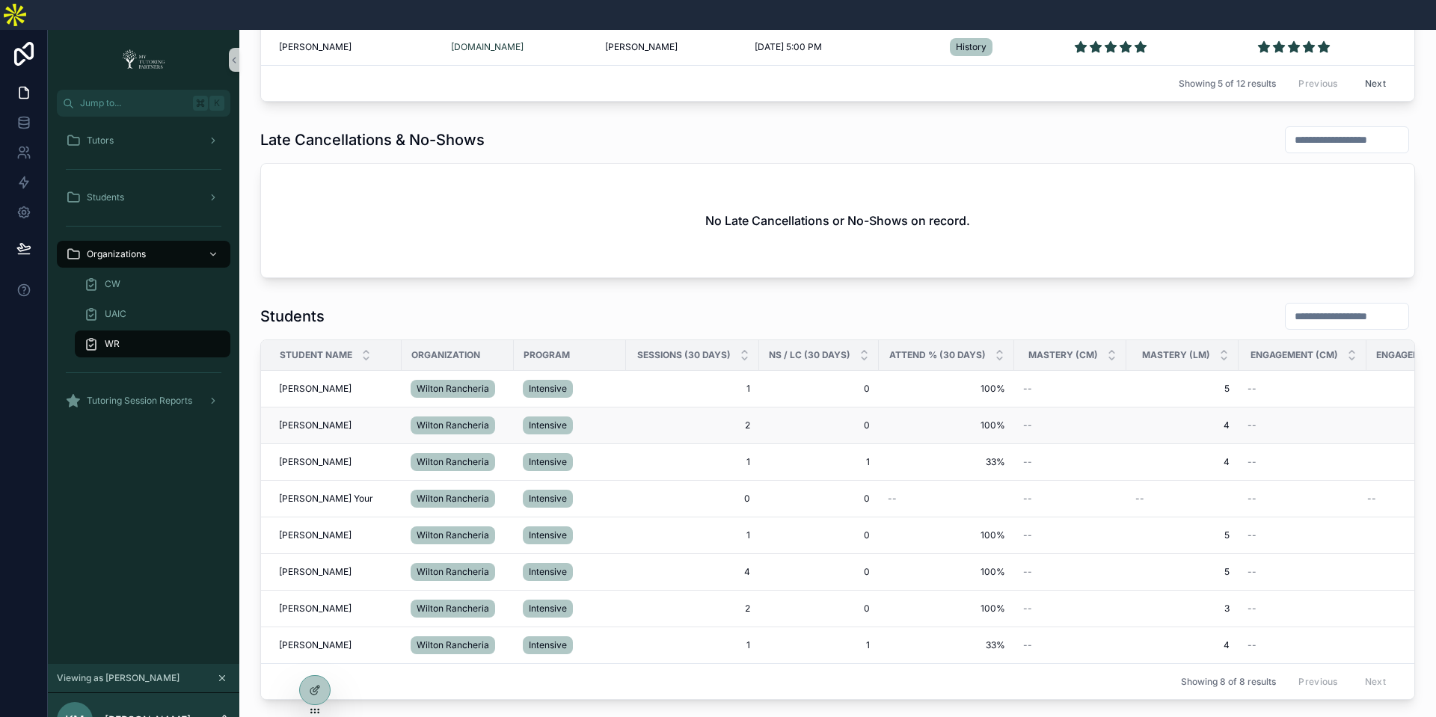
scroll to position [1204, 0]
